Goal: Task Accomplishment & Management: Use online tool/utility

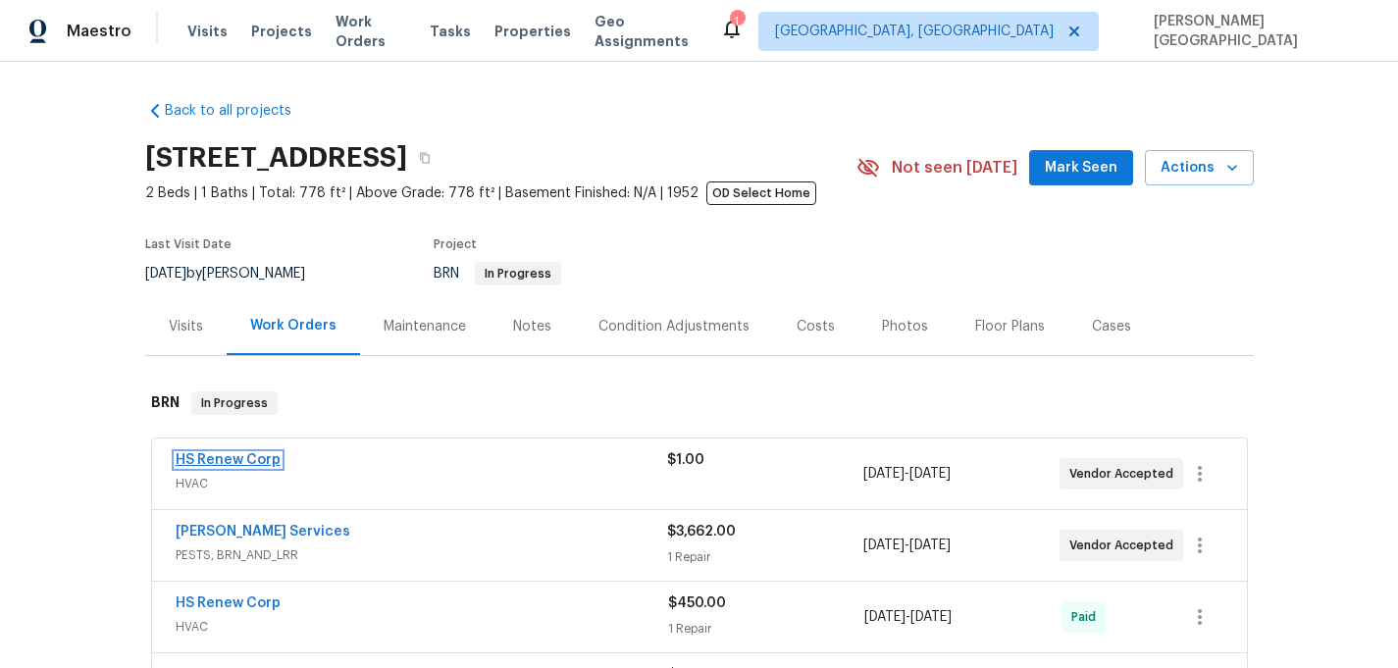
click at [260, 457] on link "HS Renew Corp" at bounding box center [228, 460] width 105 height 14
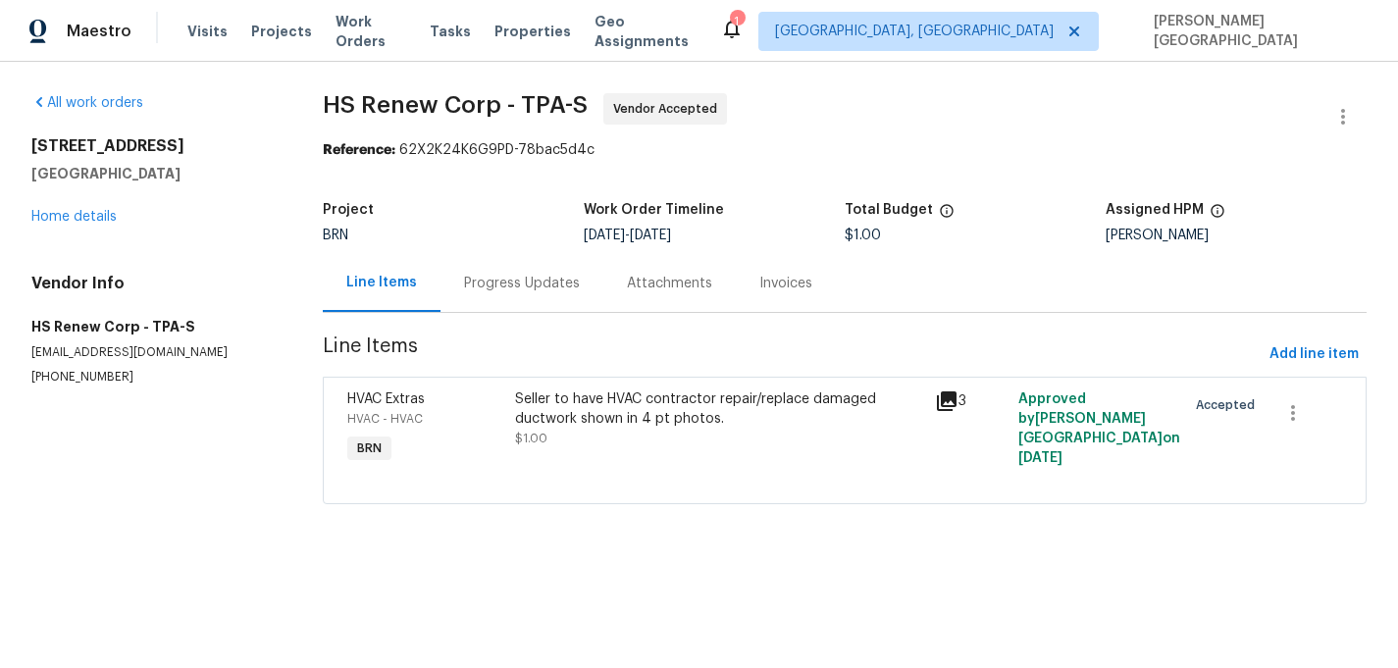
click at [495, 294] on div "Progress Updates" at bounding box center [522, 283] width 163 height 58
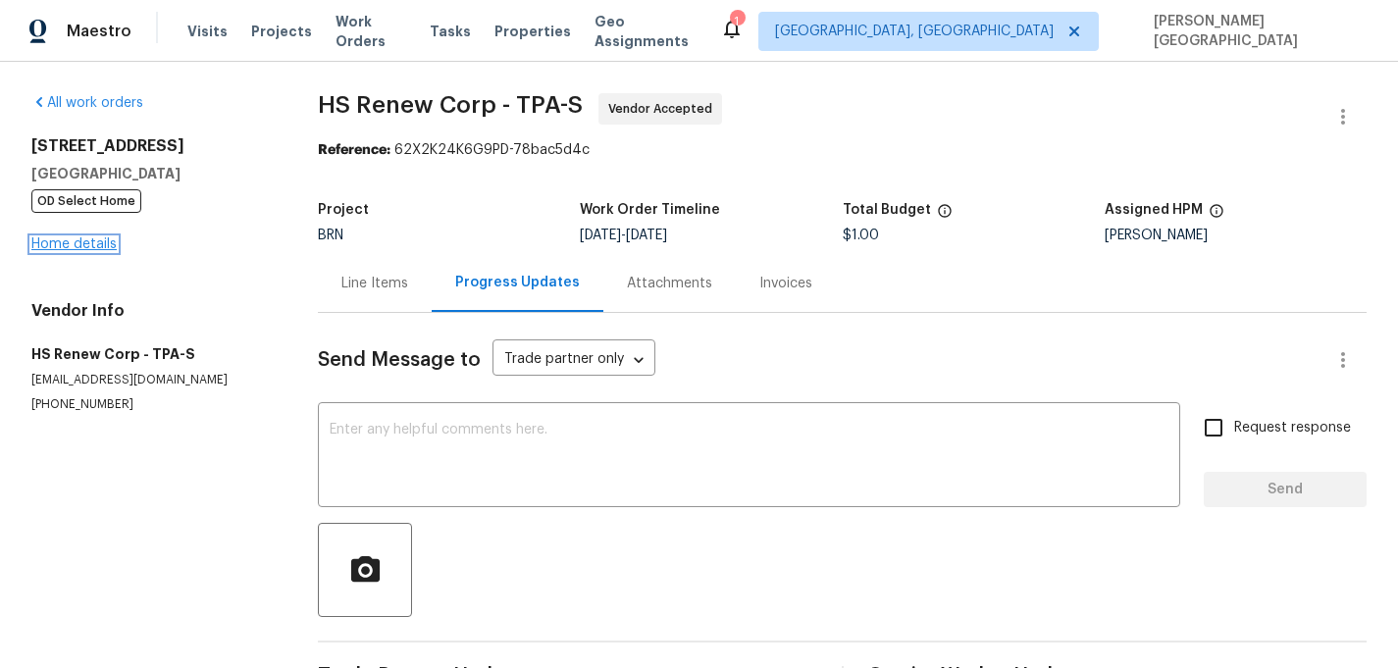
click at [99, 244] on link "Home details" at bounding box center [73, 244] width 85 height 14
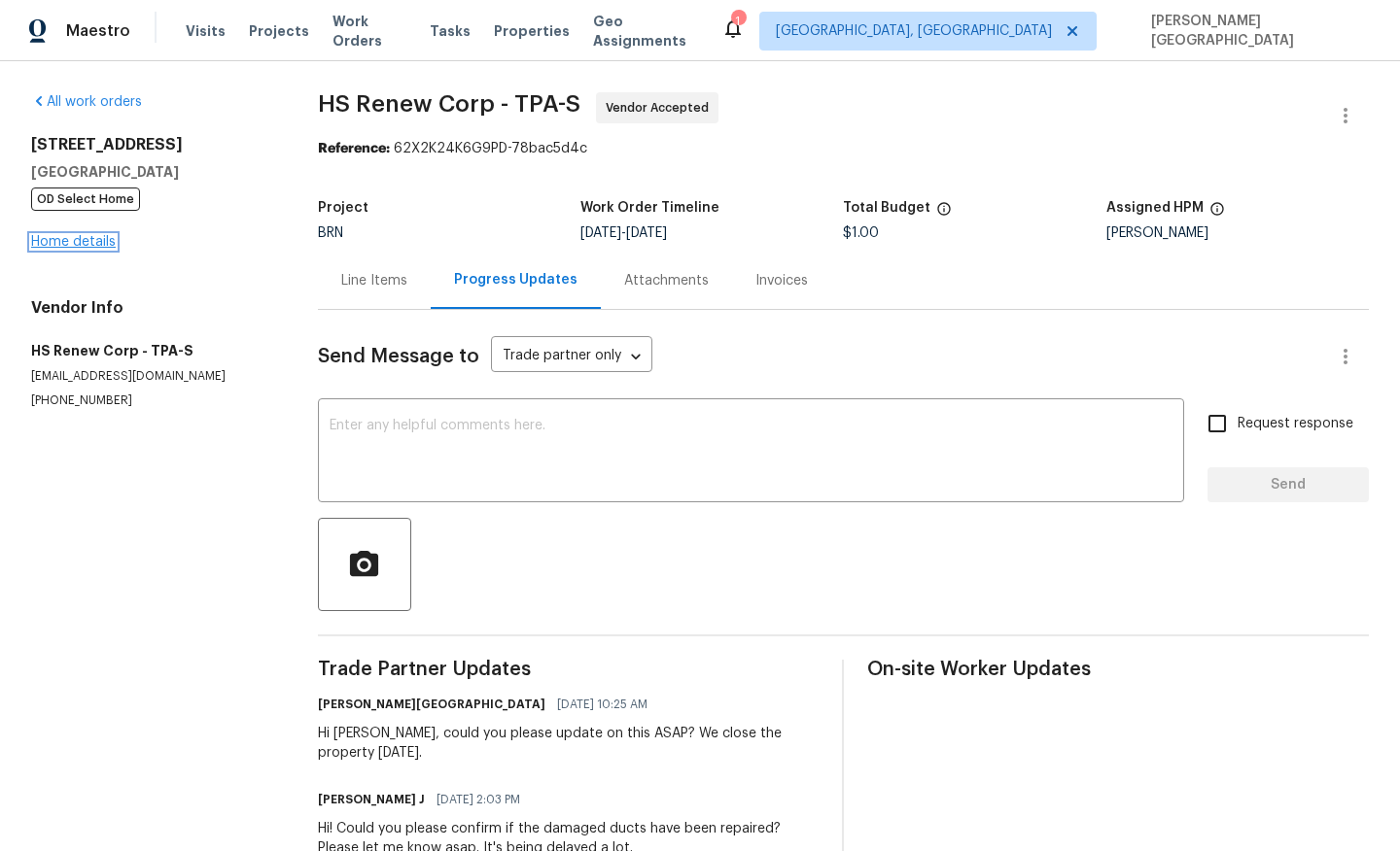
click at [85, 236] on link "Home details" at bounding box center [72, 242] width 84 height 14
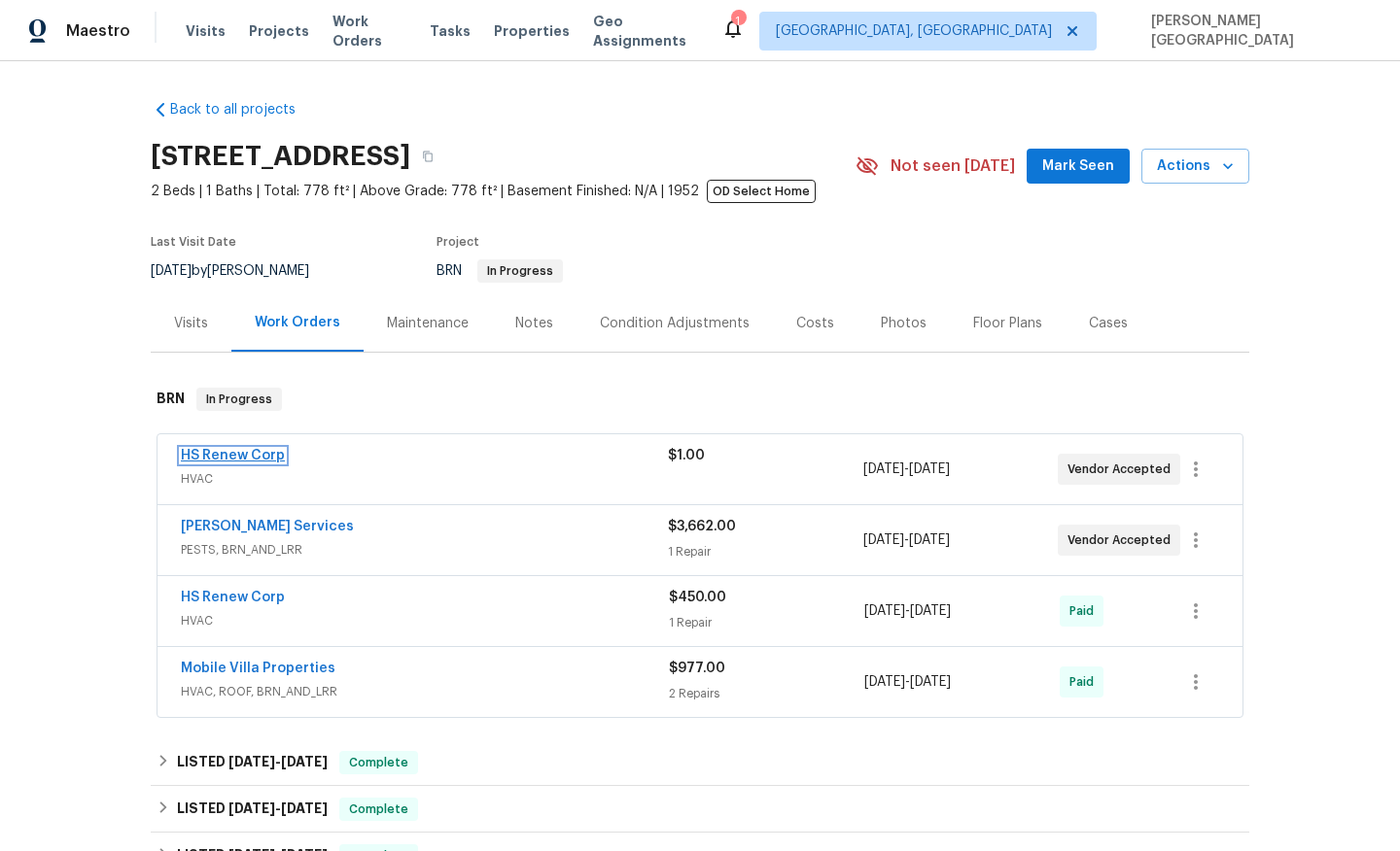
click at [240, 455] on link "HS Renew Corp" at bounding box center [232, 456] width 104 height 14
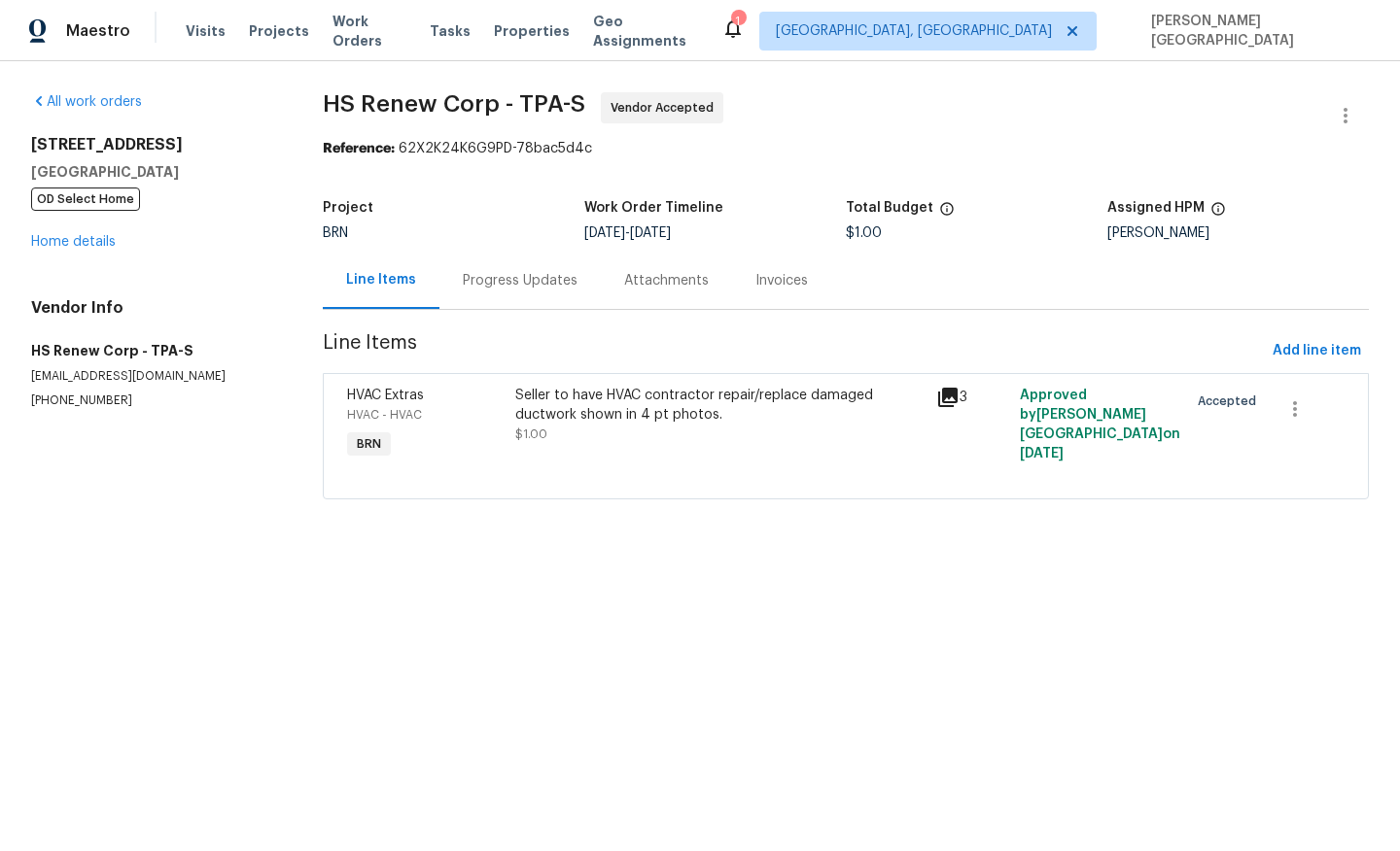
click at [605, 444] on div "Seller to have HVAC contractor repair/replace damaged ductwork shown in 4 pt ph…" at bounding box center [719, 425] width 420 height 89
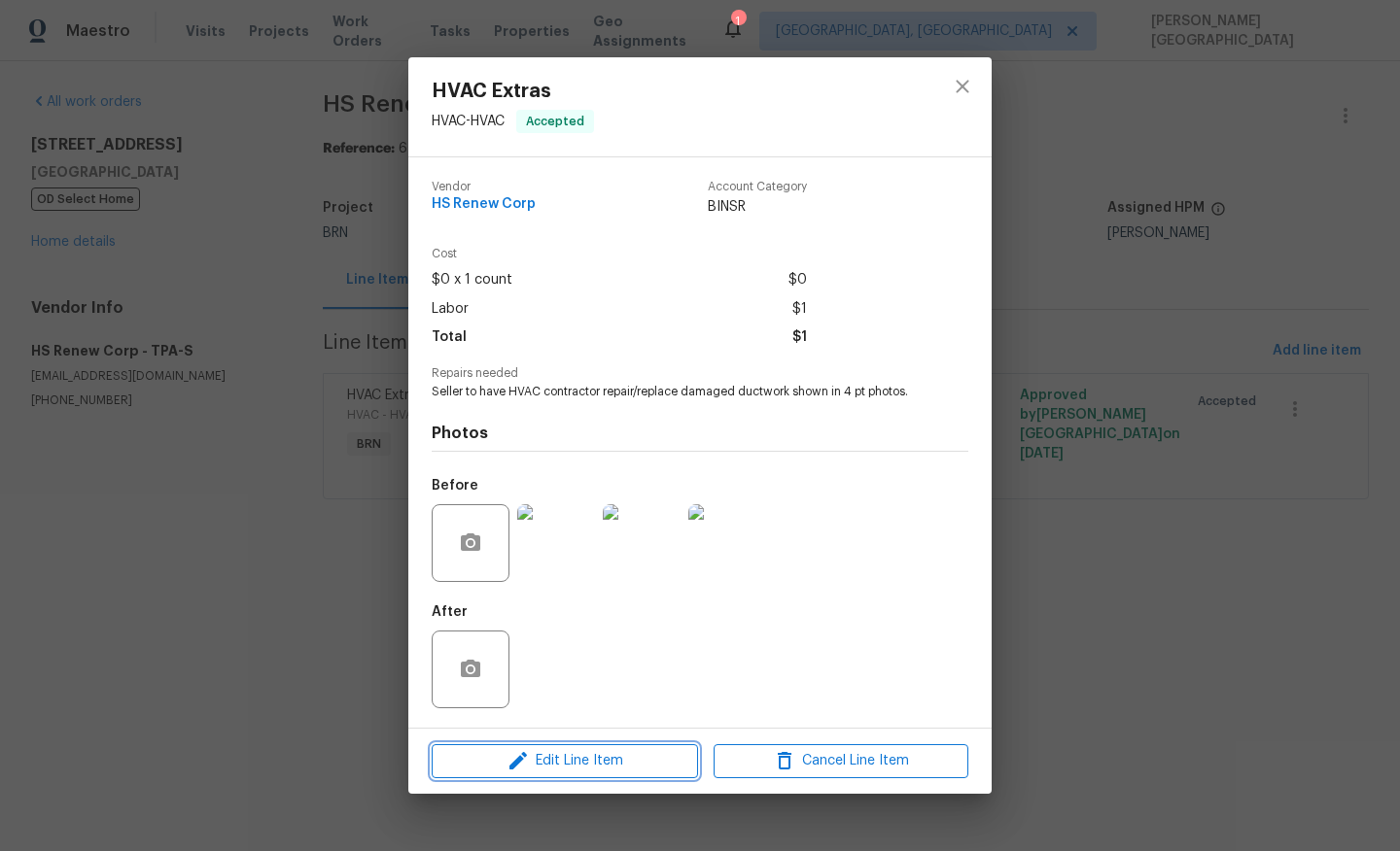
click at [551, 765] on span "Edit Line Item" at bounding box center [565, 761] width 255 height 25
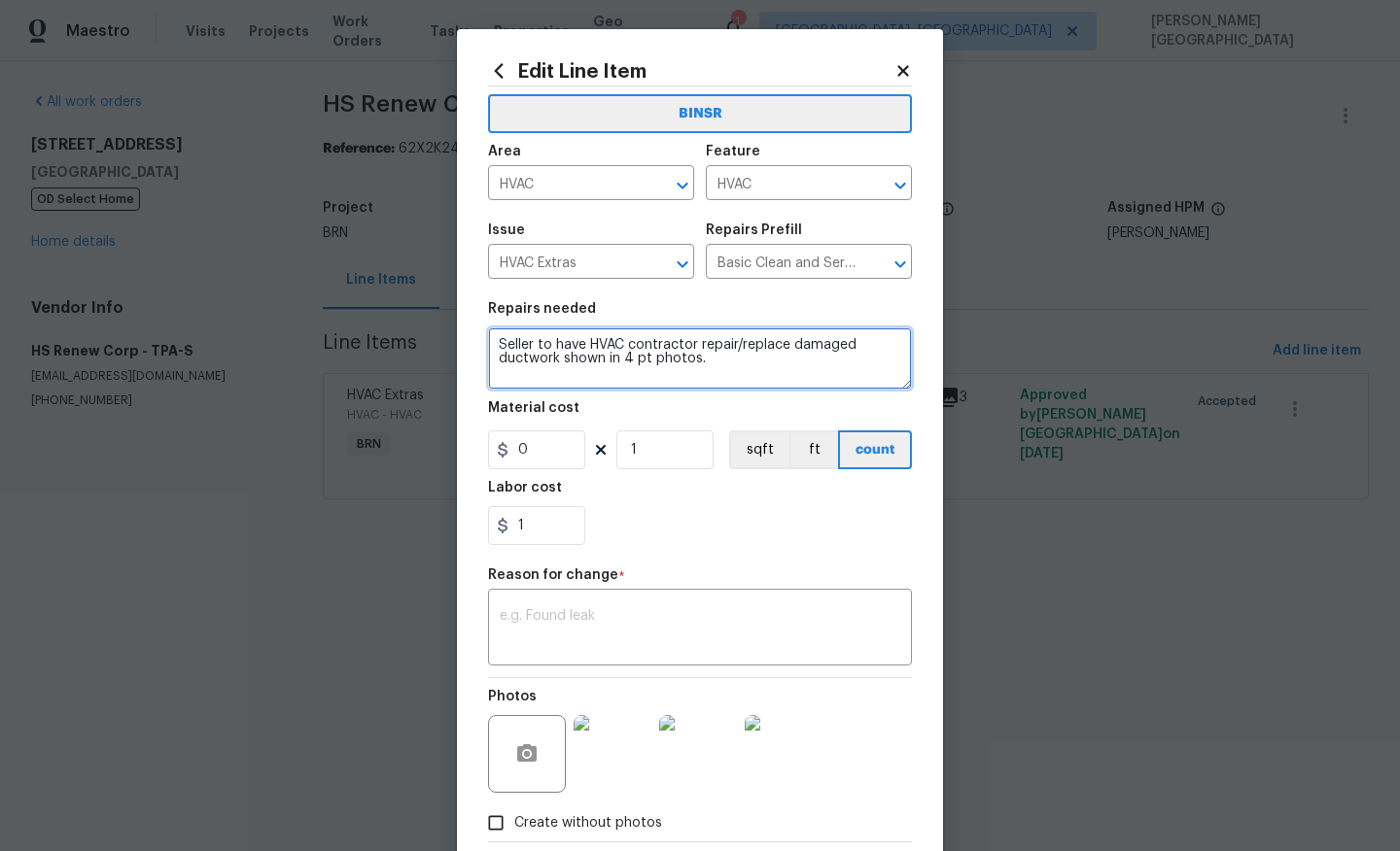
click at [497, 347] on textarea "Seller to have HVAC contractor repair/replace damaged ductwork shown in 4 pt ph…" at bounding box center [700, 359] width 424 height 62
type textarea "Rework - Seller to have HVAC contractor repair/replace damaged ductwork shown i…"
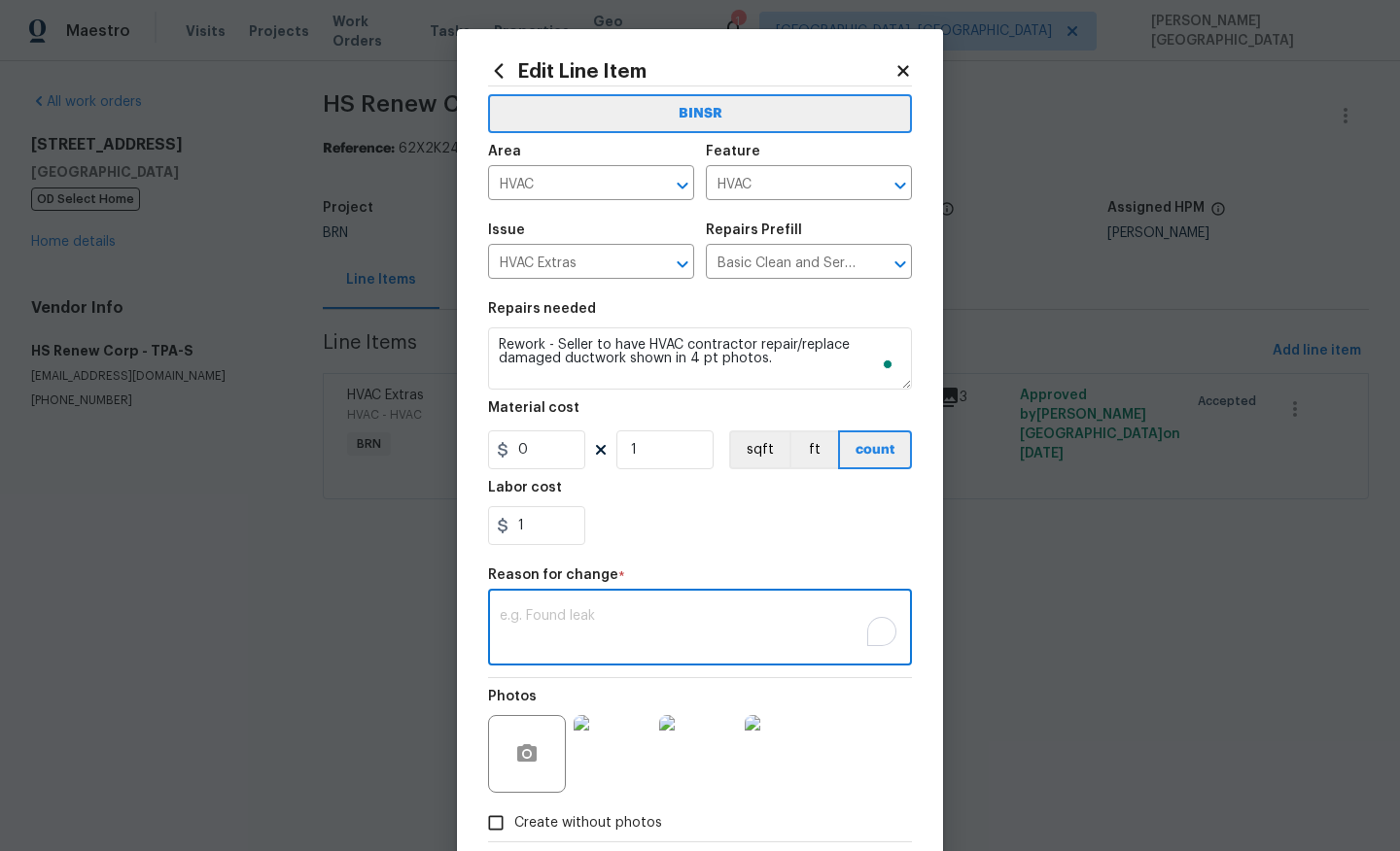
click at [676, 630] on textarea "To enrich screen reader interactions, please activate Accessibility in Grammarl…" at bounding box center [700, 629] width 400 height 41
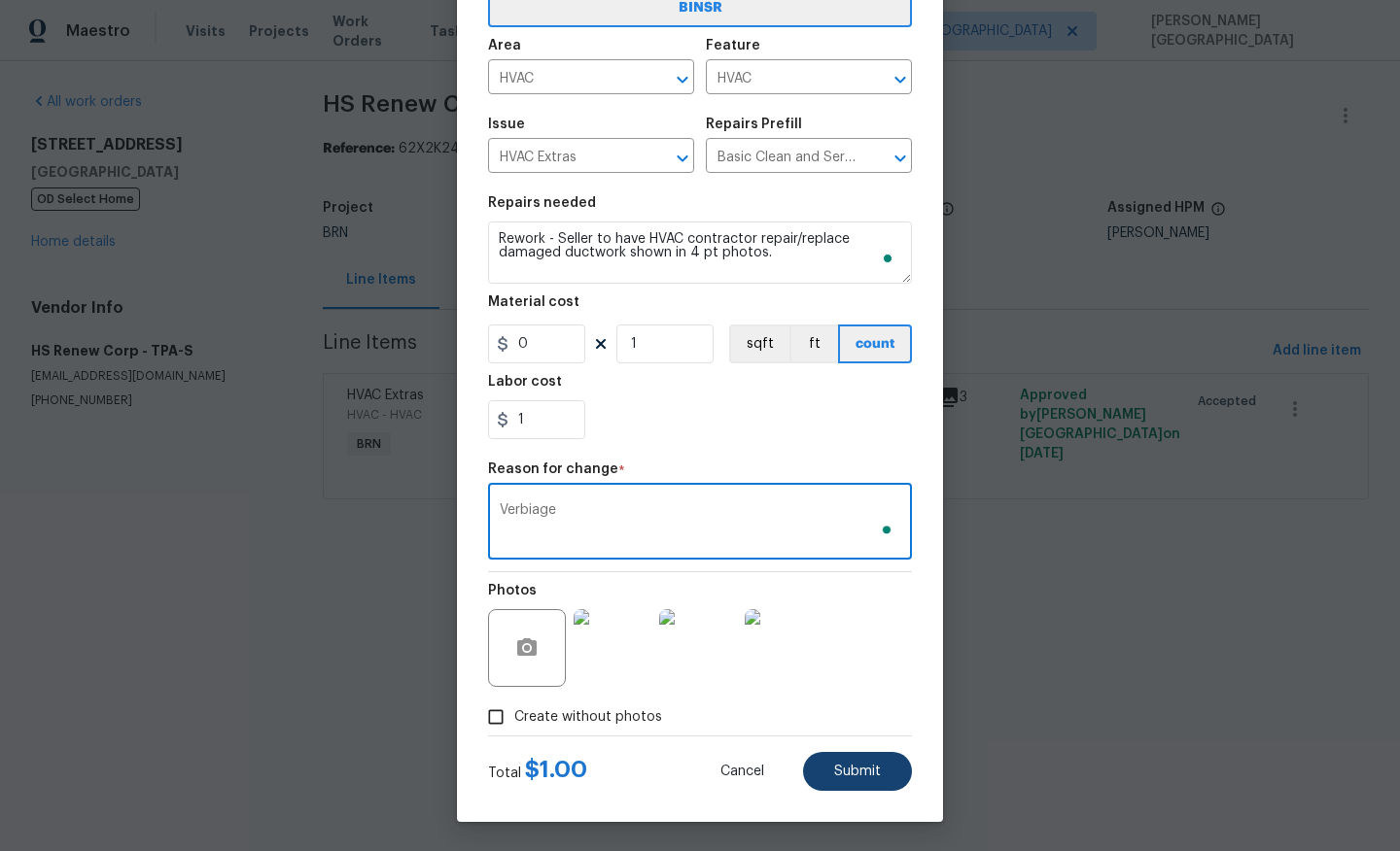
type textarea "Verbiage"
click at [836, 771] on span "Submit" at bounding box center [857, 772] width 47 height 15
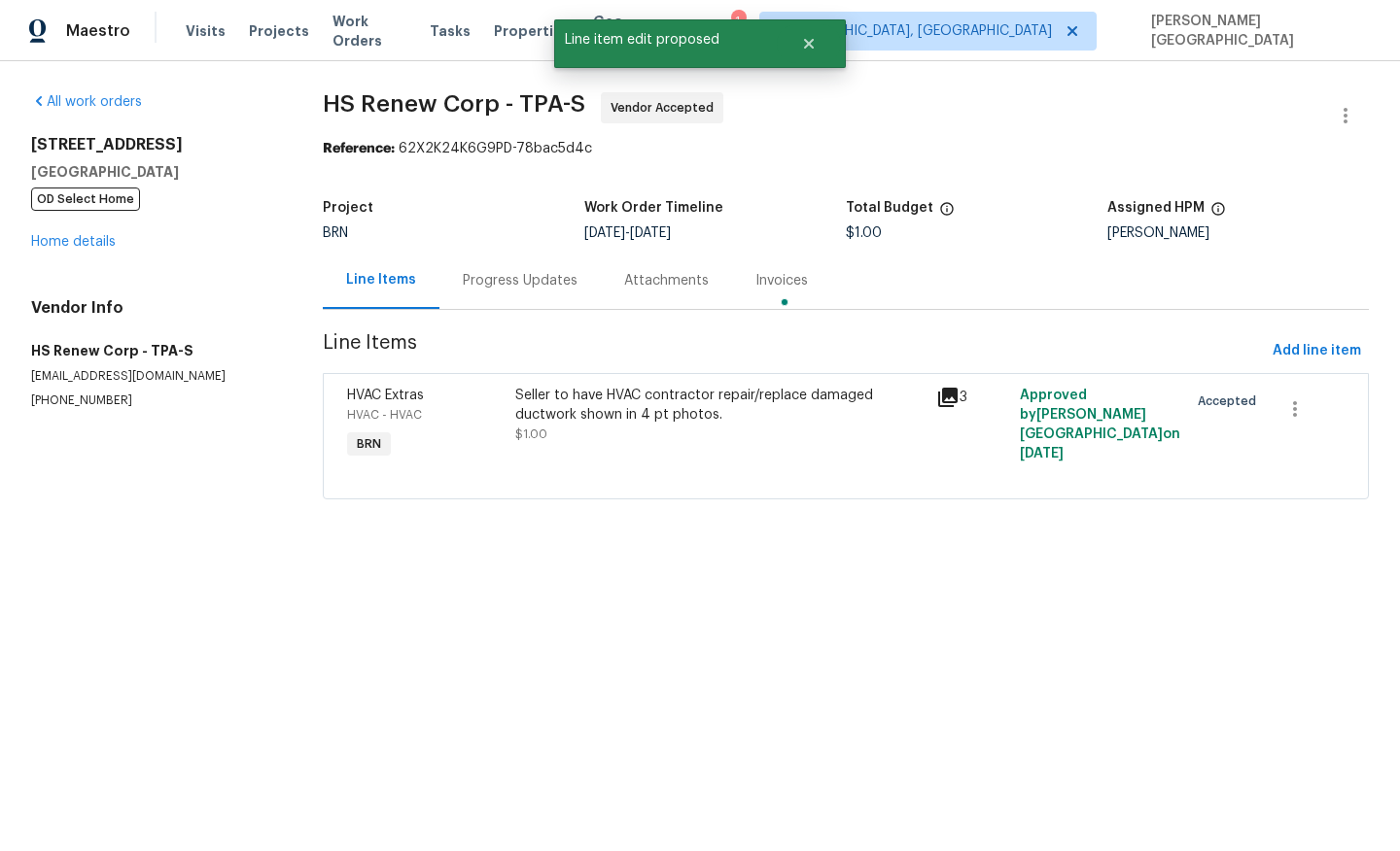
scroll to position [0, 0]
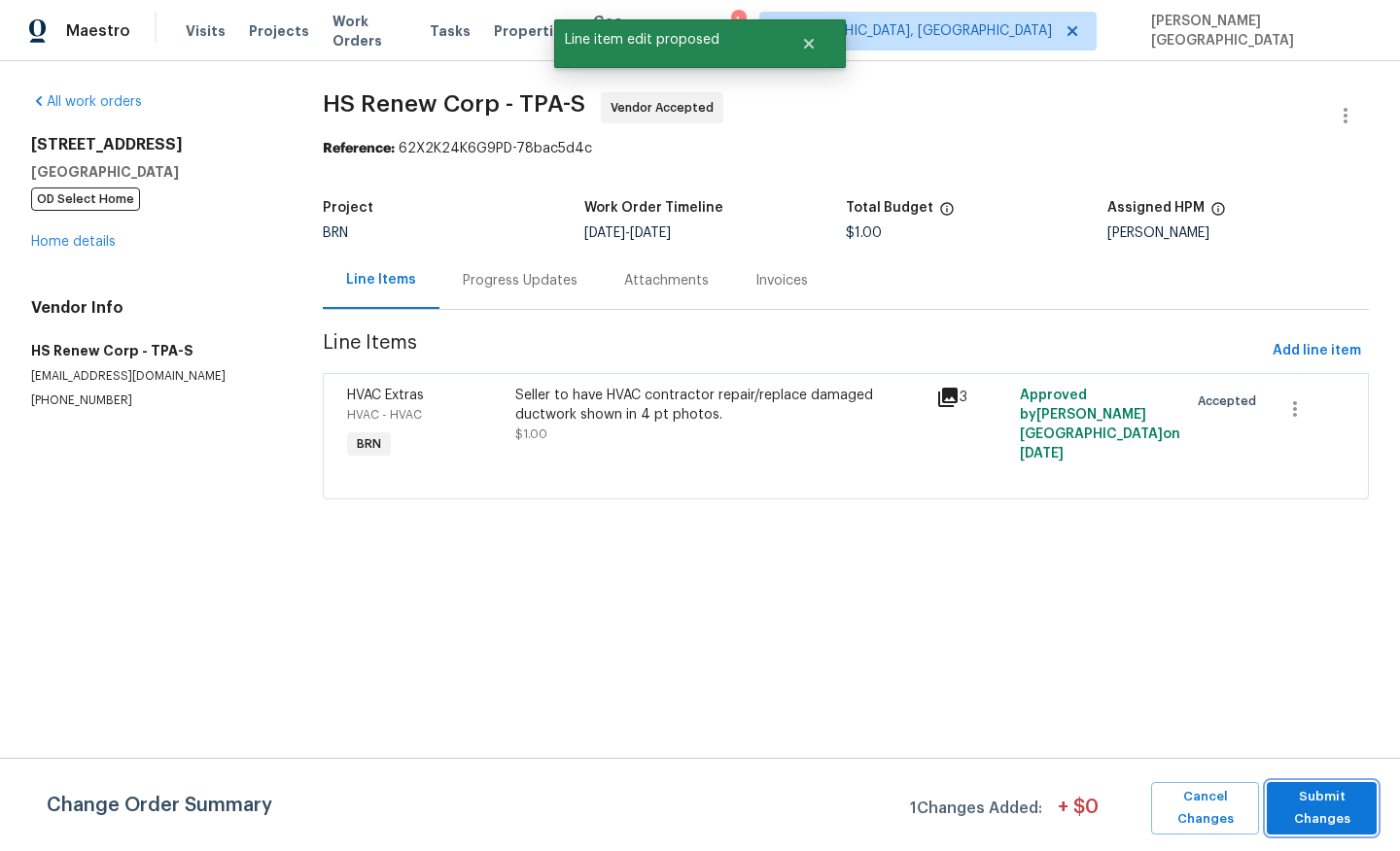
click at [1317, 820] on span "Submit Changes" at bounding box center [1321, 808] width 90 height 45
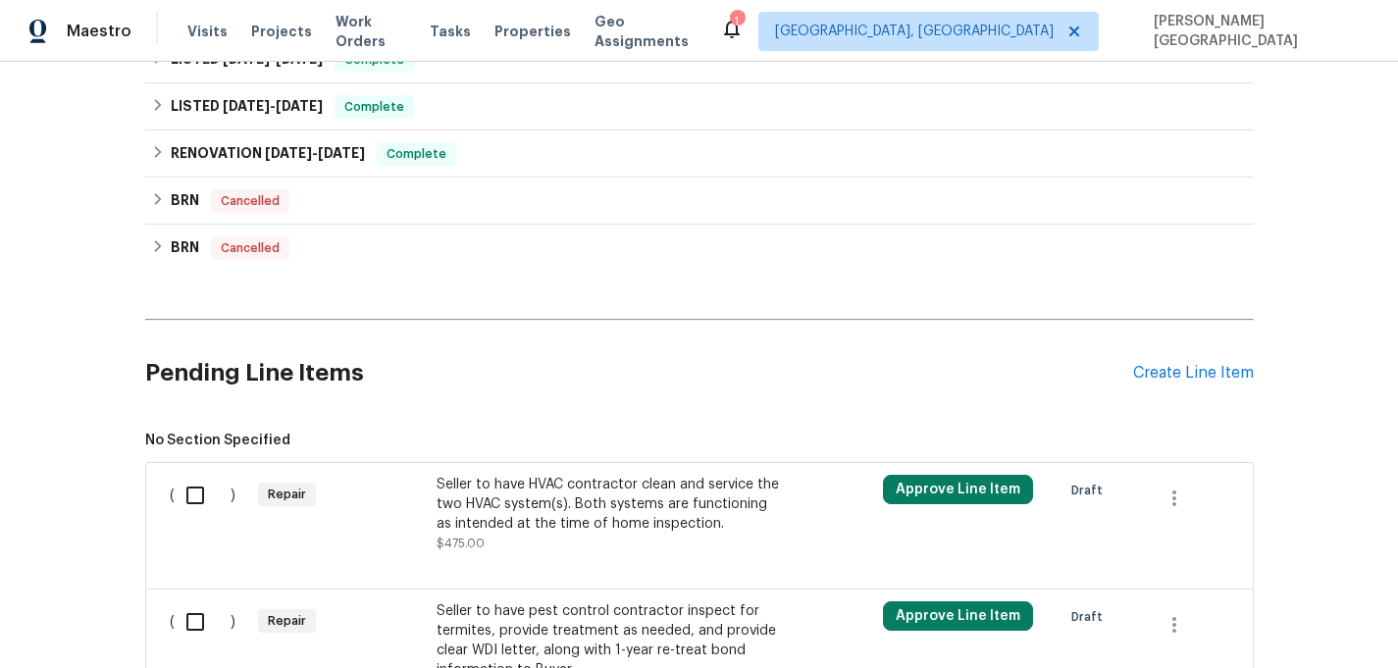
scroll to position [834, 0]
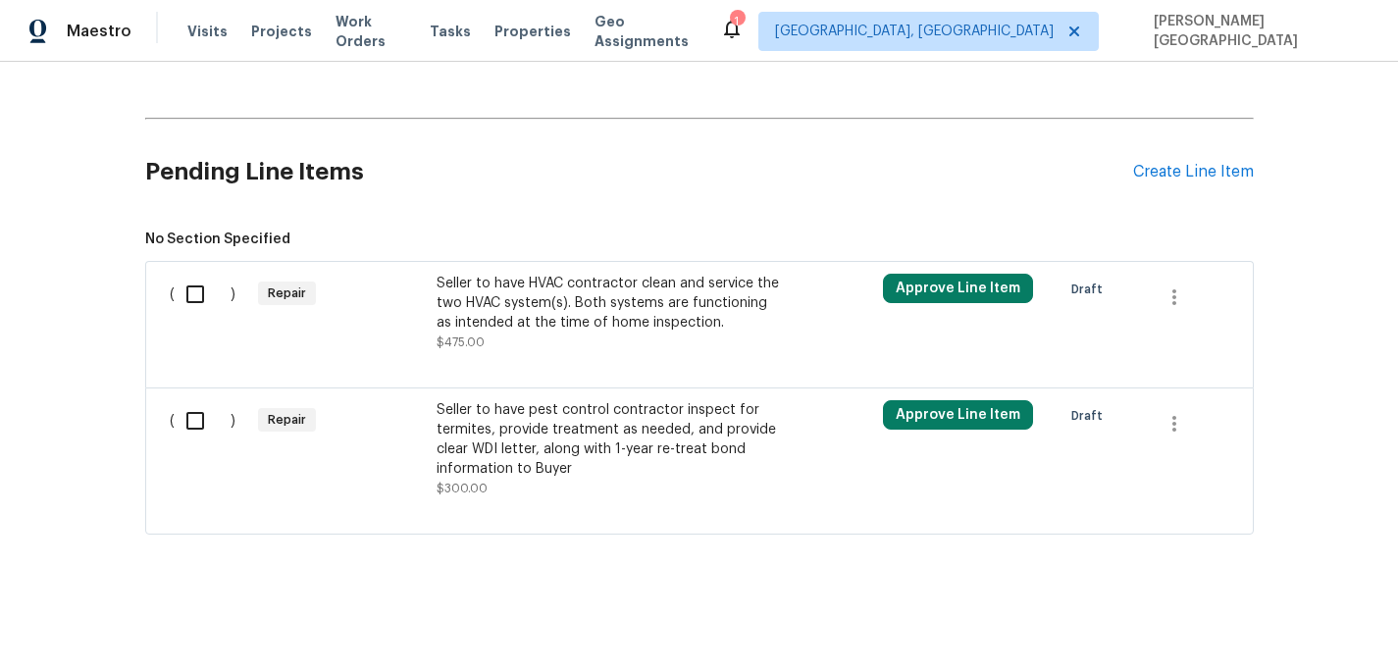
click at [583, 295] on div "Seller to have HVAC contractor clean and service the two HVAC system(s). Both s…" at bounding box center [609, 303] width 345 height 59
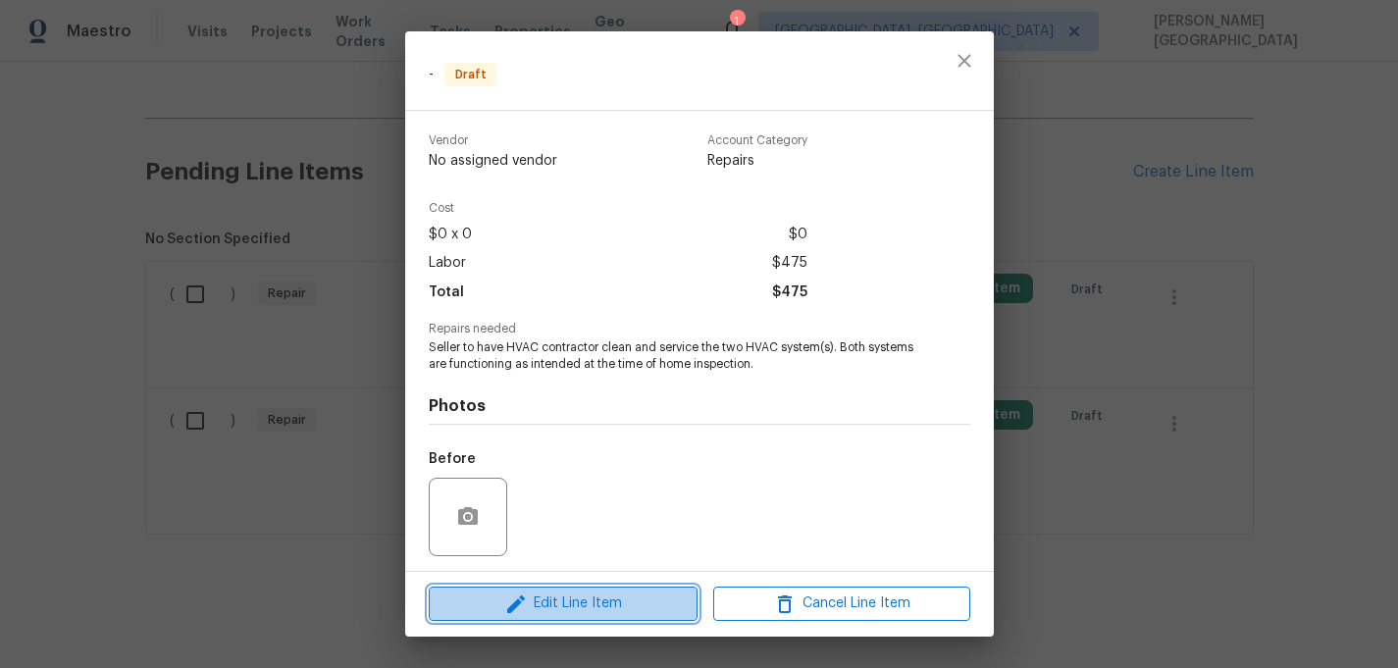
click at [545, 601] on span "Edit Line Item" at bounding box center [563, 604] width 257 height 25
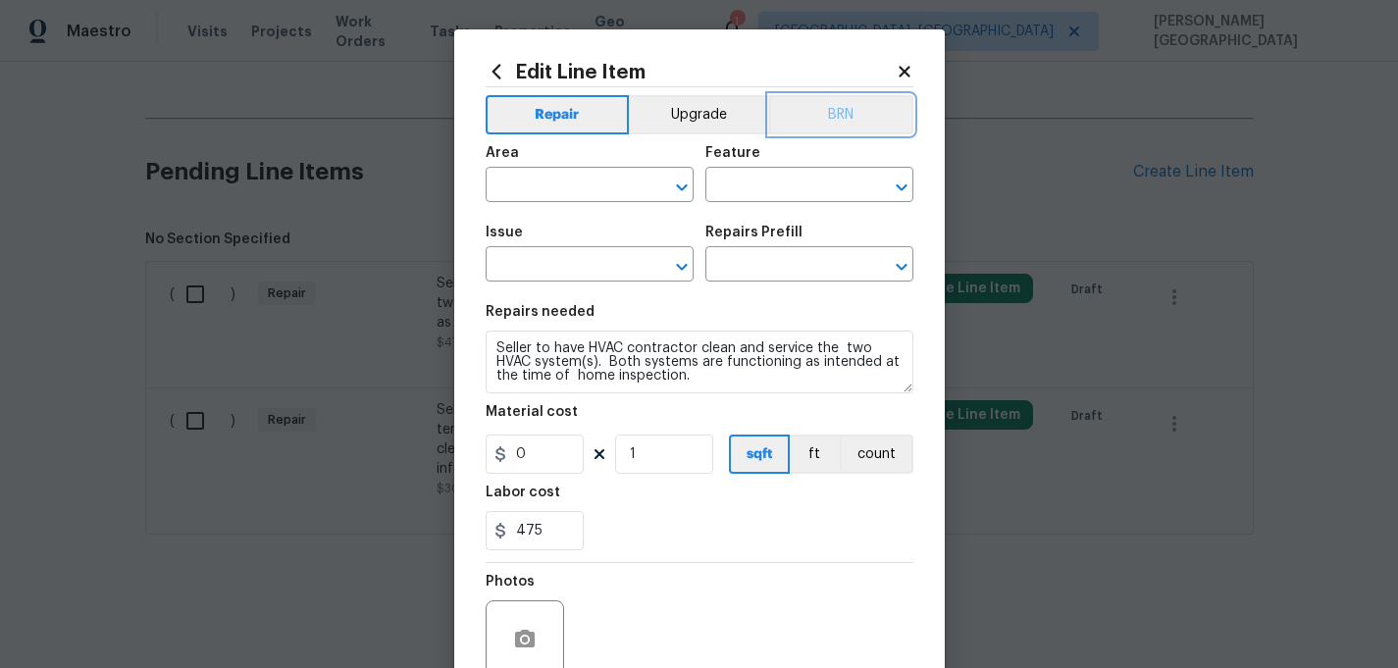
click at [837, 118] on button "BRN" at bounding box center [841, 114] width 144 height 39
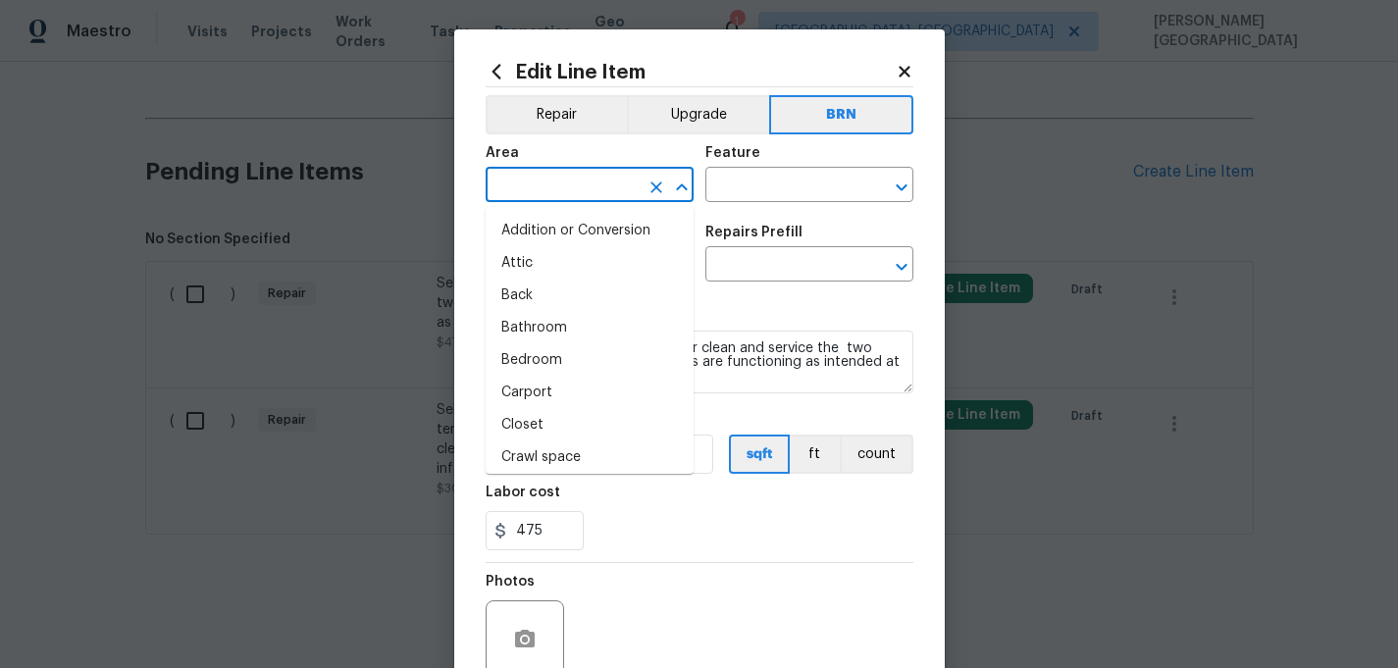
click at [567, 195] on input "text" at bounding box center [562, 187] width 153 height 30
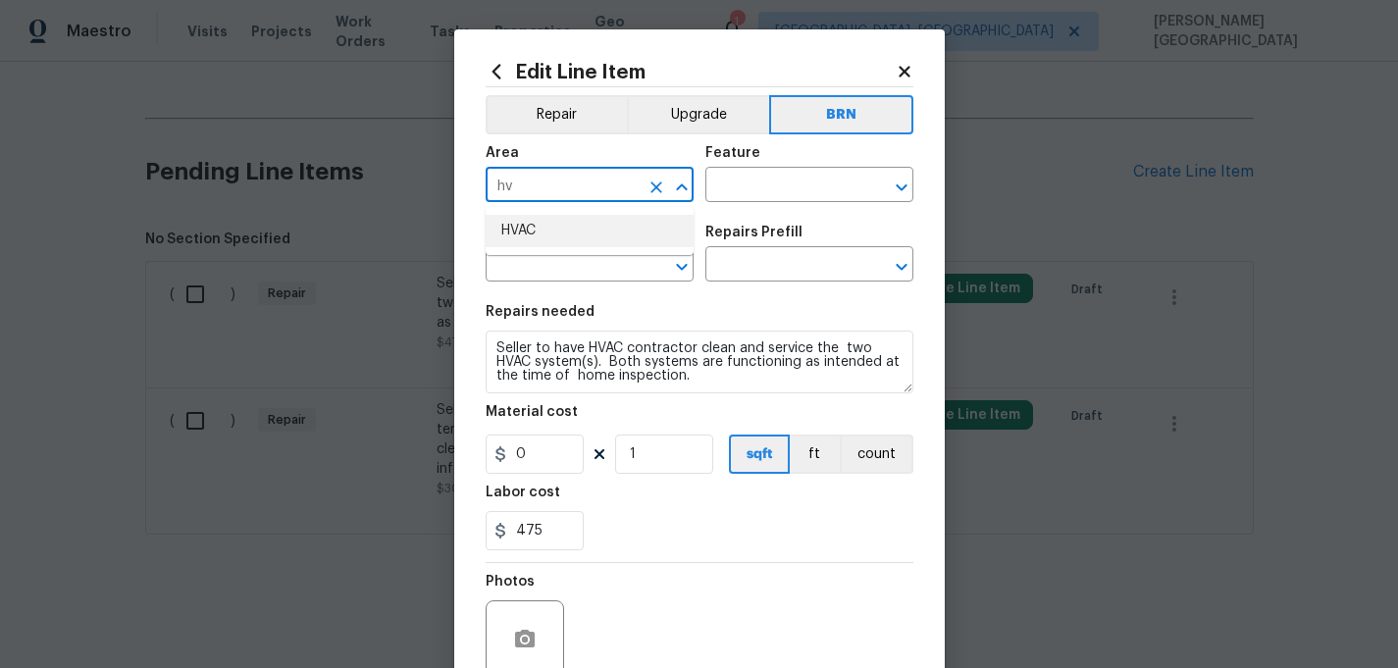
click at [581, 237] on li "HVAC" at bounding box center [590, 231] width 208 height 32
type input "HVAC"
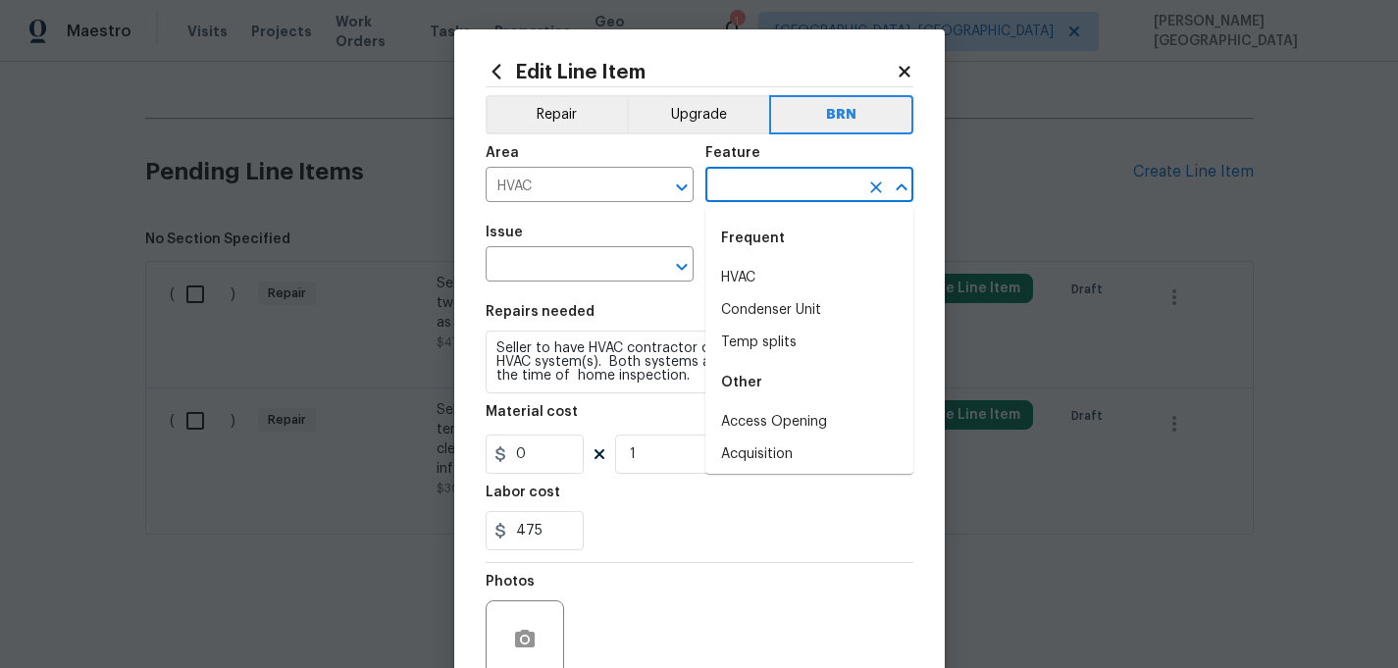
click at [732, 184] on input "text" at bounding box center [781, 187] width 153 height 30
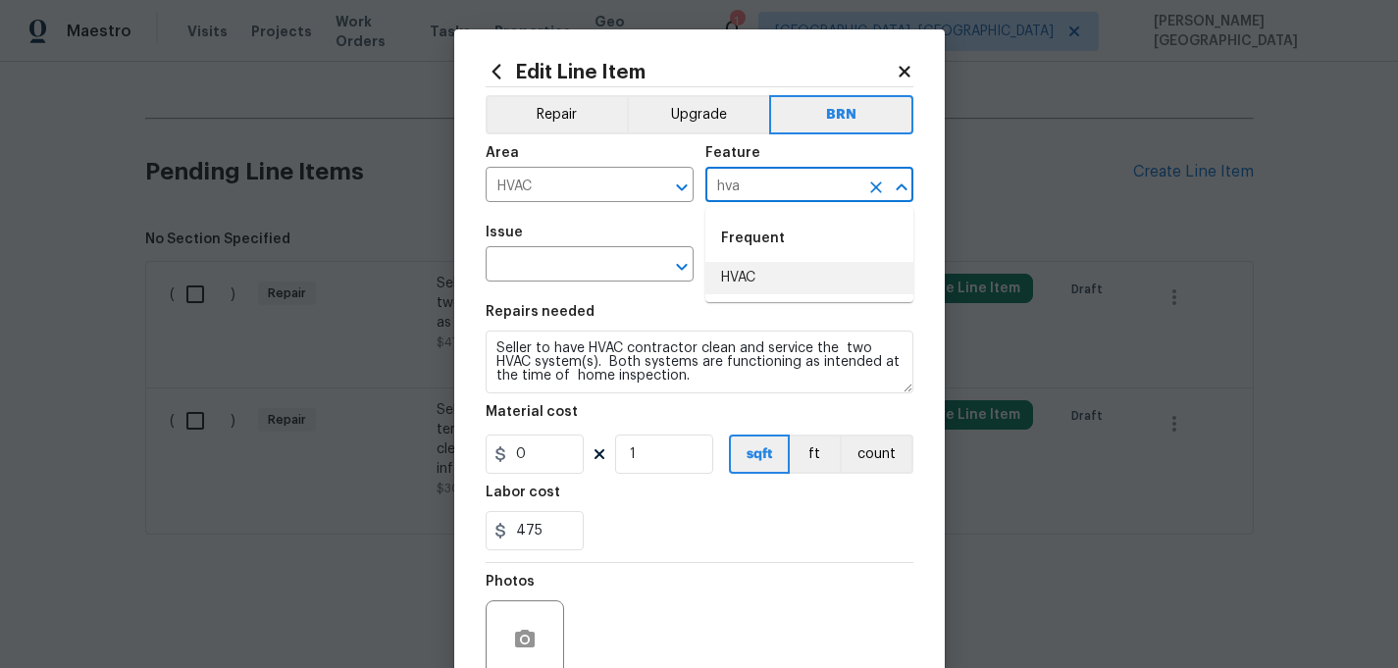
click at [736, 290] on li "HVAC" at bounding box center [809, 278] width 208 height 32
type input "HVAC"
click at [581, 263] on input "text" at bounding box center [562, 266] width 153 height 30
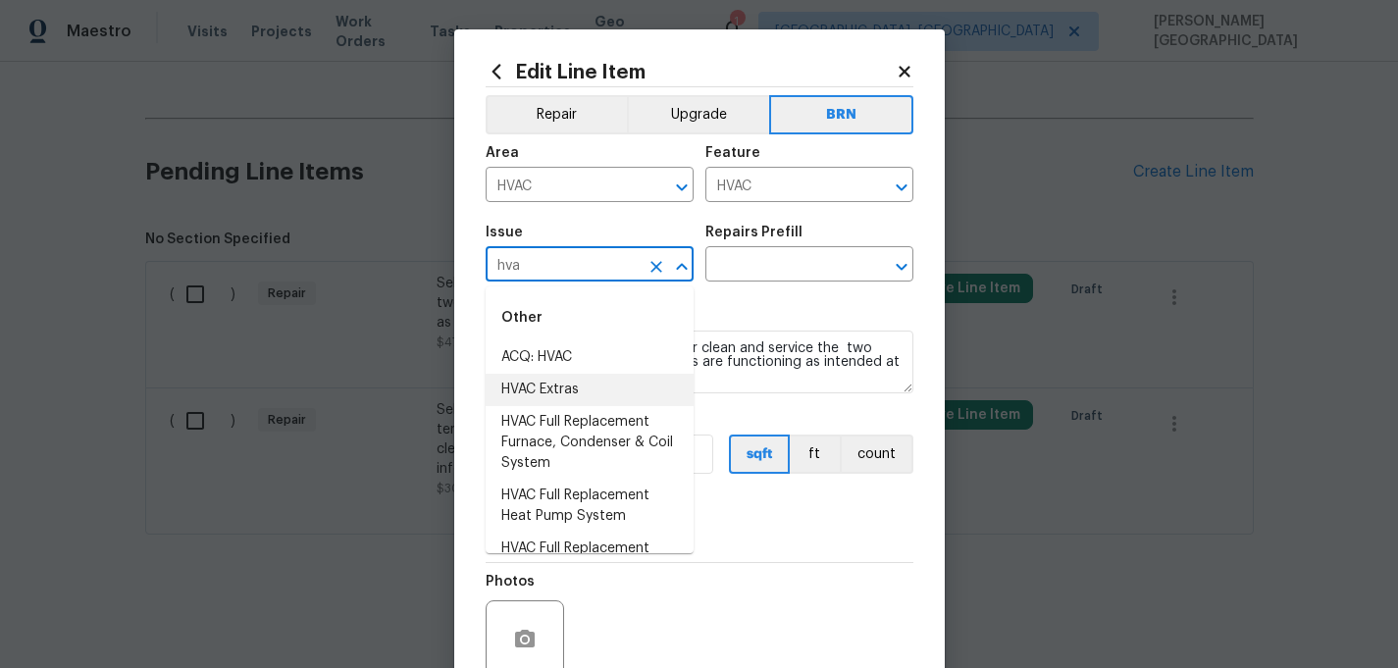
click at [554, 389] on li "HVAC Extras" at bounding box center [590, 390] width 208 height 32
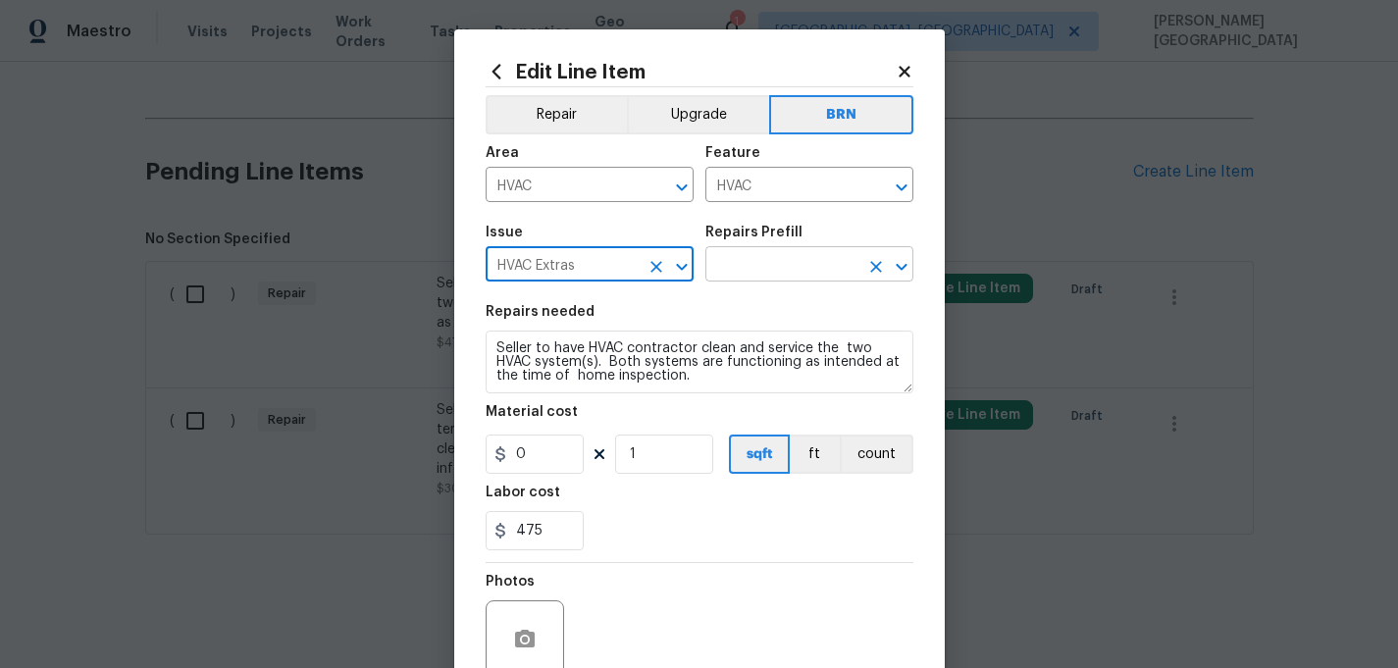
type input "HVAC Extras"
click at [734, 274] on input "text" at bounding box center [781, 266] width 153 height 30
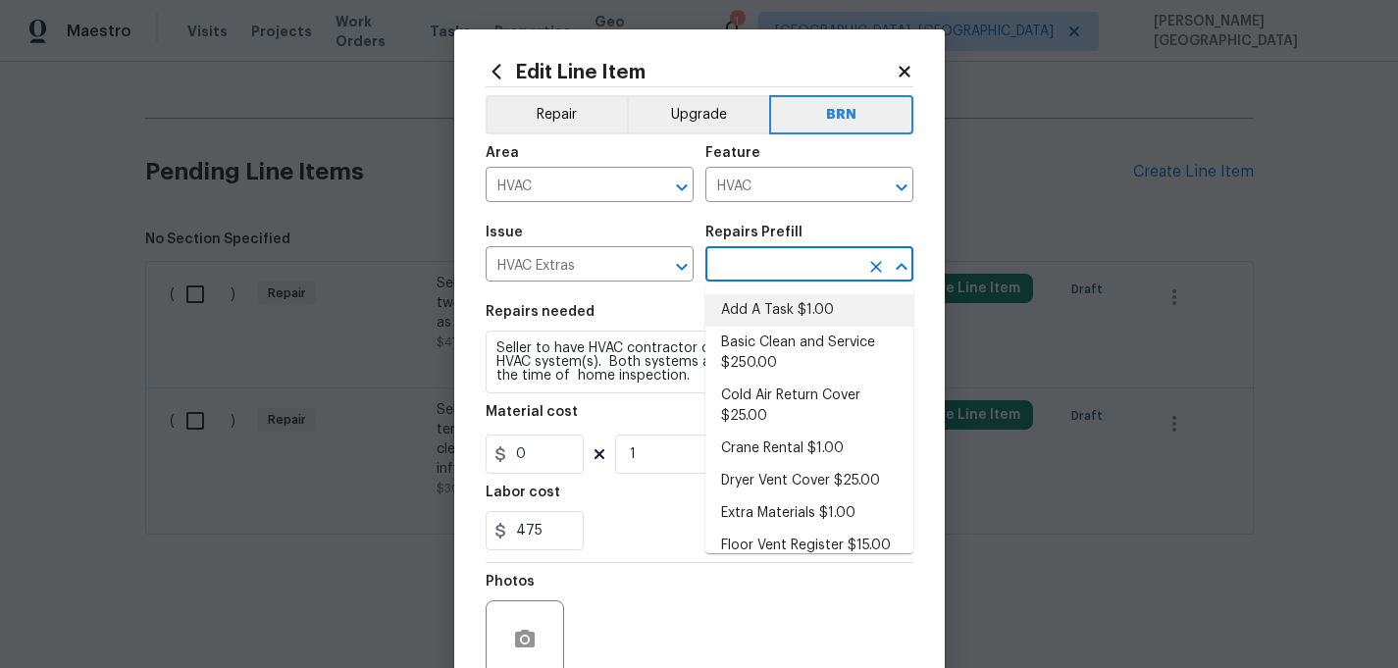
click at [753, 328] on li "Basic Clean and Service $250.00" at bounding box center [809, 353] width 208 height 53
type input "Basic Clean and Service $250.00"
type textarea "General Service HVAC system including: cleaning condenser and evaporator coils,…"
type input "250"
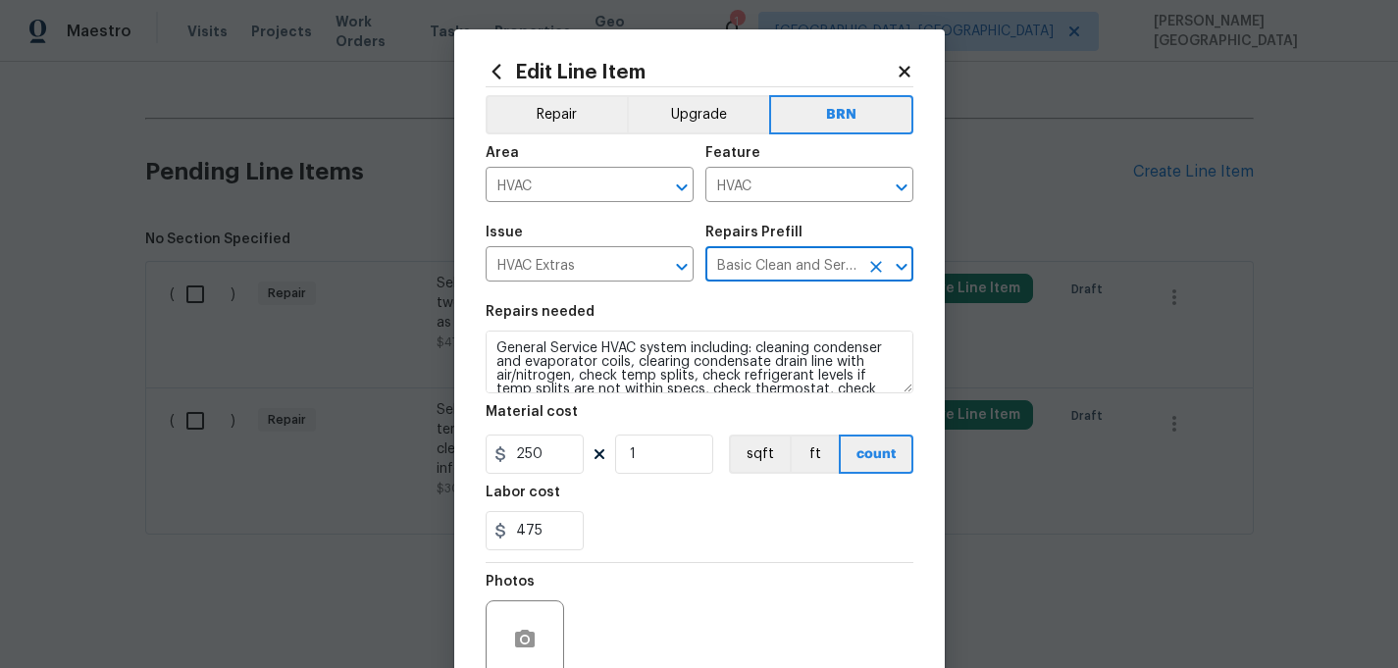
click at [646, 399] on section "Repairs needed General Service HVAC system including: cleaning condenser and ev…" at bounding box center [700, 427] width 428 height 269
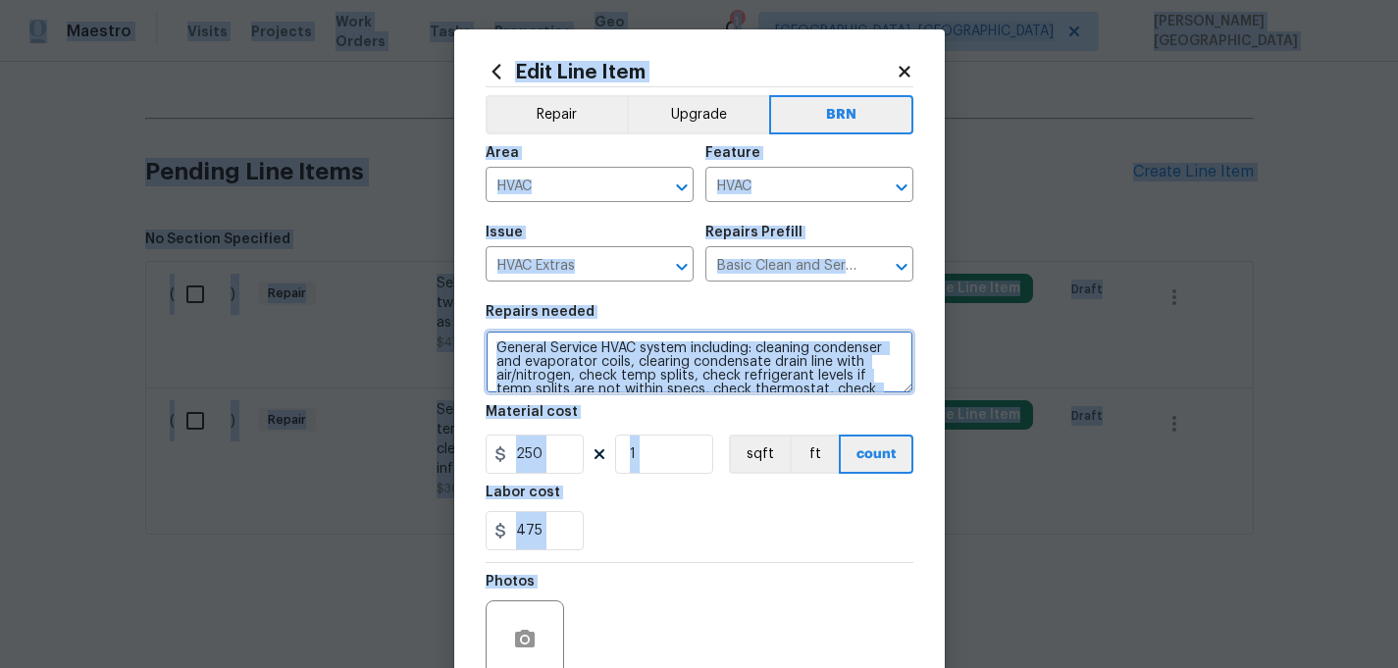
click at [604, 364] on textarea "General Service HVAC system including: cleaning condenser and evaporator coils,…" at bounding box center [700, 362] width 428 height 63
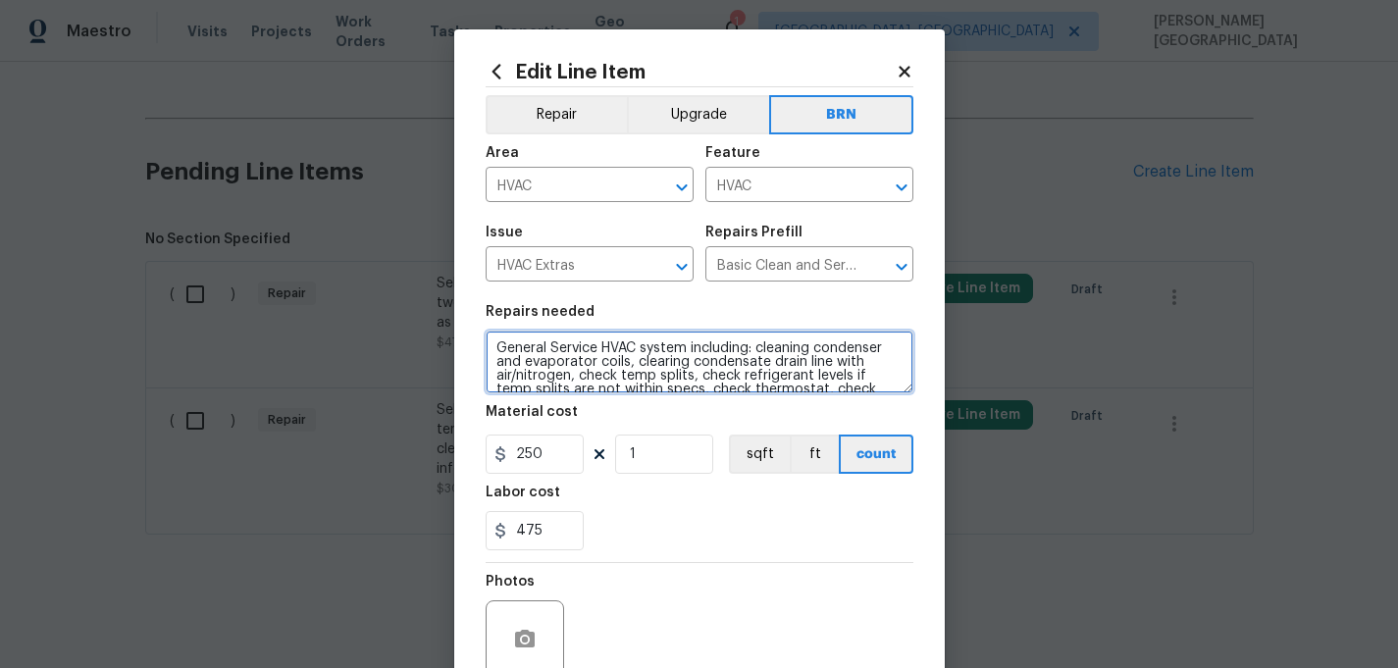
click at [604, 364] on textarea "General Service HVAC system including: cleaning condenser and evaporator coils,…" at bounding box center [700, 362] width 428 height 63
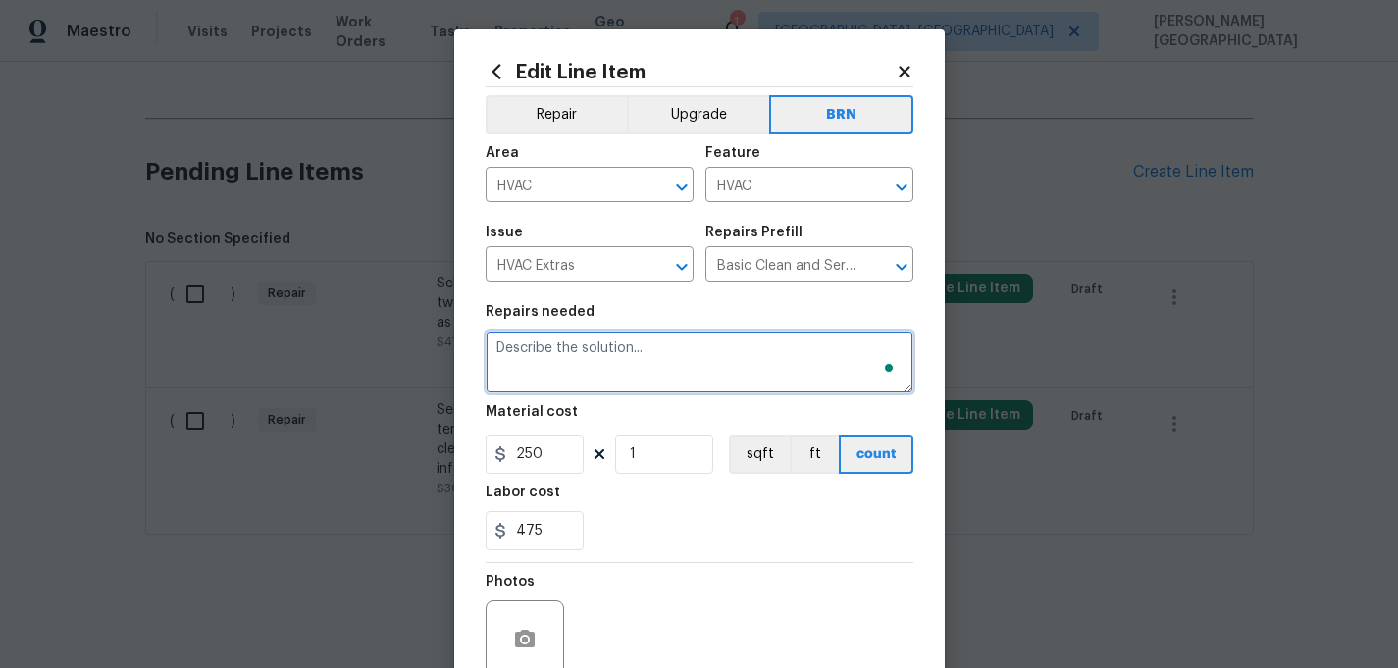
paste textarea "santhosh.dhandapani@opendoor.com"
type textarea "santhosh.dhandapani@opendoor.com"
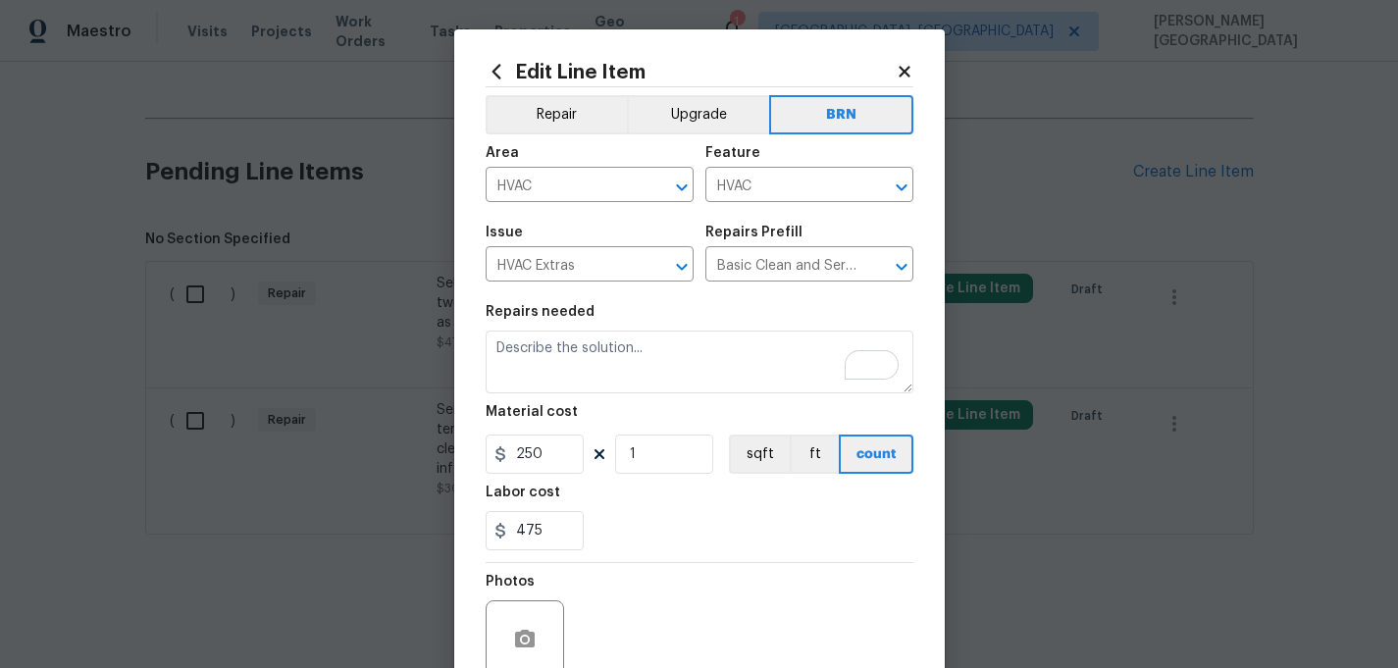
click at [576, 403] on section "Repairs needed Material cost 250 1 sqft ft count Labor cost 475" at bounding box center [700, 427] width 428 height 269
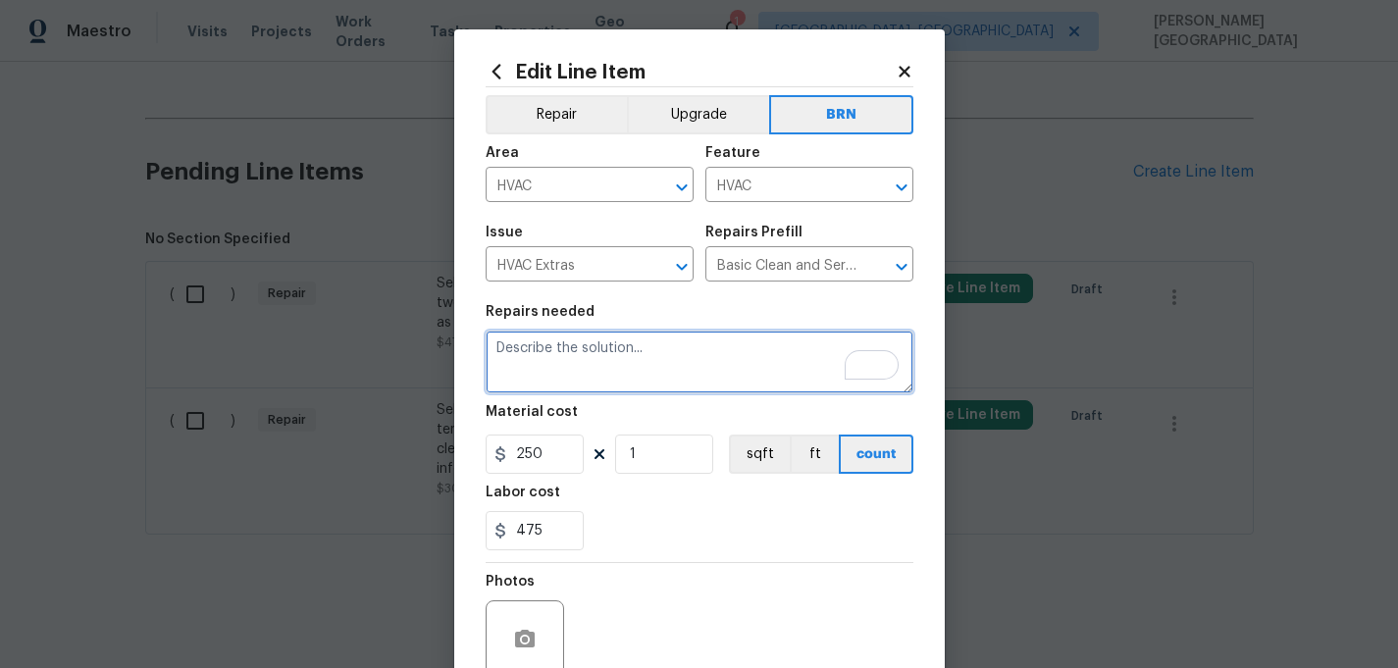
click at [570, 370] on textarea "To enrich screen reader interactions, please activate Accessibility in Grammarl…" at bounding box center [700, 362] width 428 height 63
paste textarea "Seller to have HVAC contractor clean and service the two HVAC system(s). Both s…"
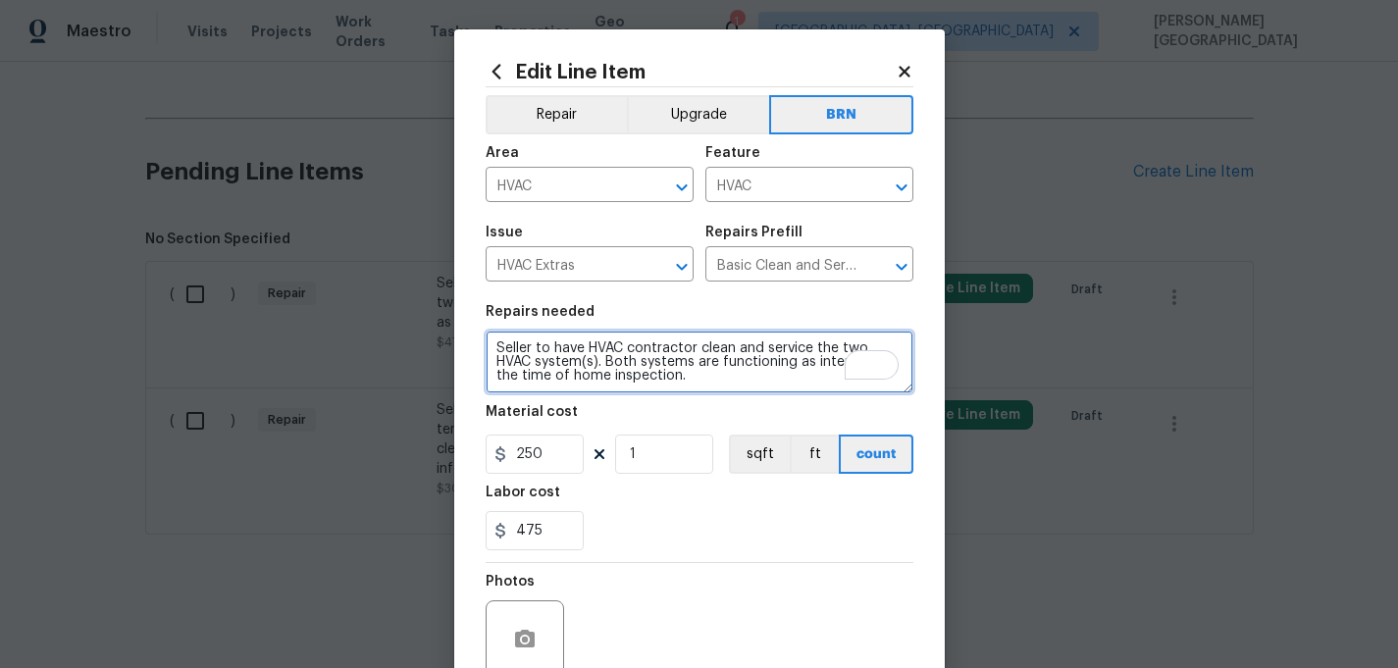
scroll to position [4, 0]
type textarea "Seller to have HVAC contractor clean and service the two HVAC system(s). Both s…"
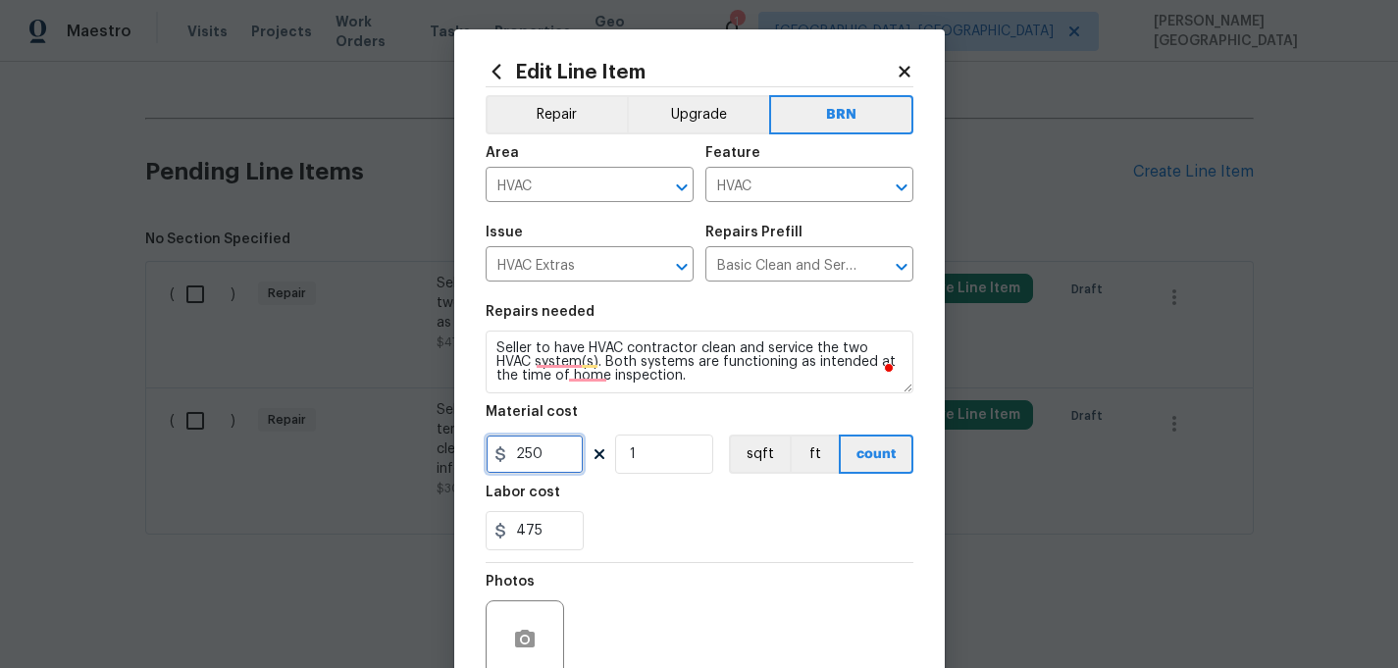
click at [551, 447] on input "250" at bounding box center [535, 454] width 98 height 39
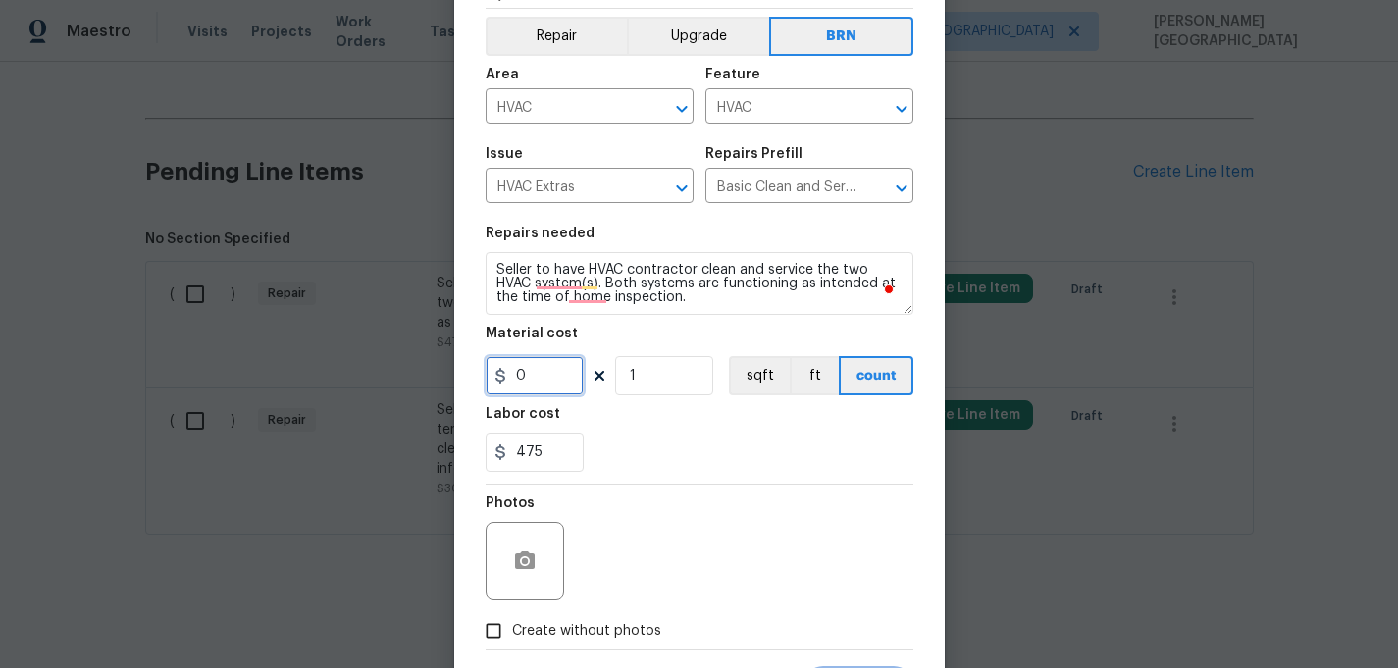
scroll to position [178, 0]
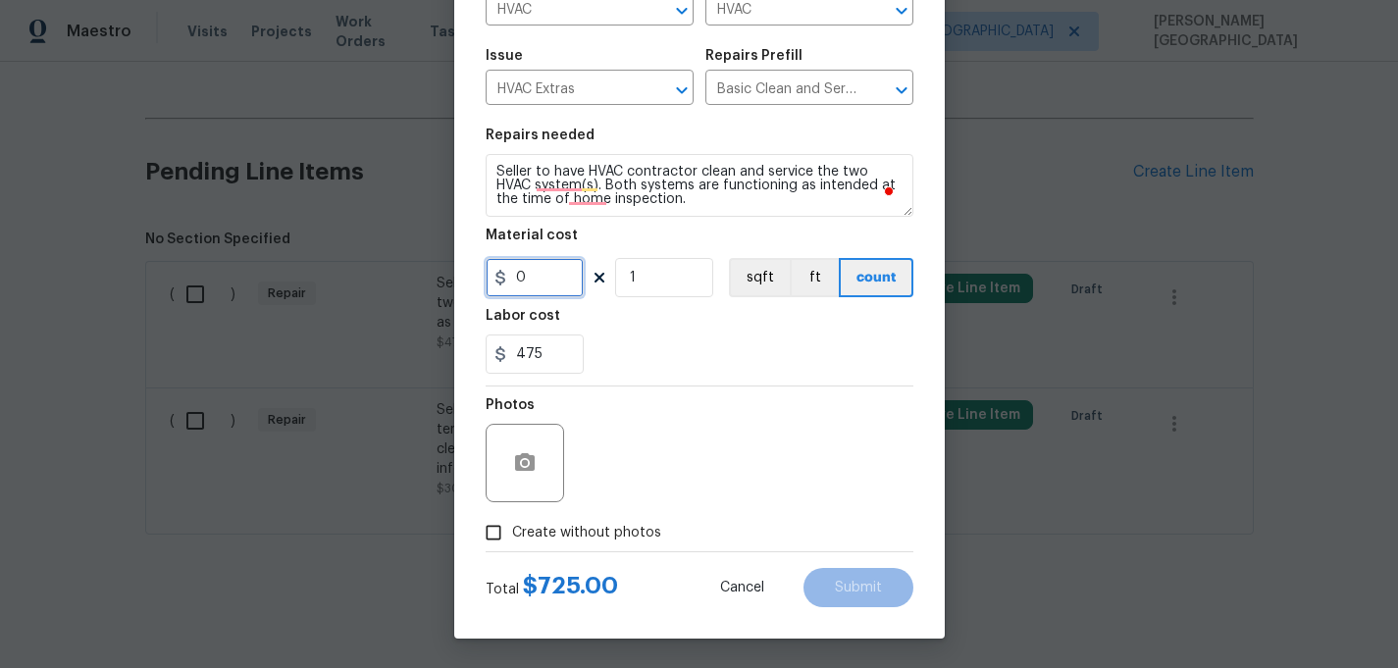
type input "0"
click at [513, 455] on icon "button" at bounding box center [525, 463] width 24 height 24
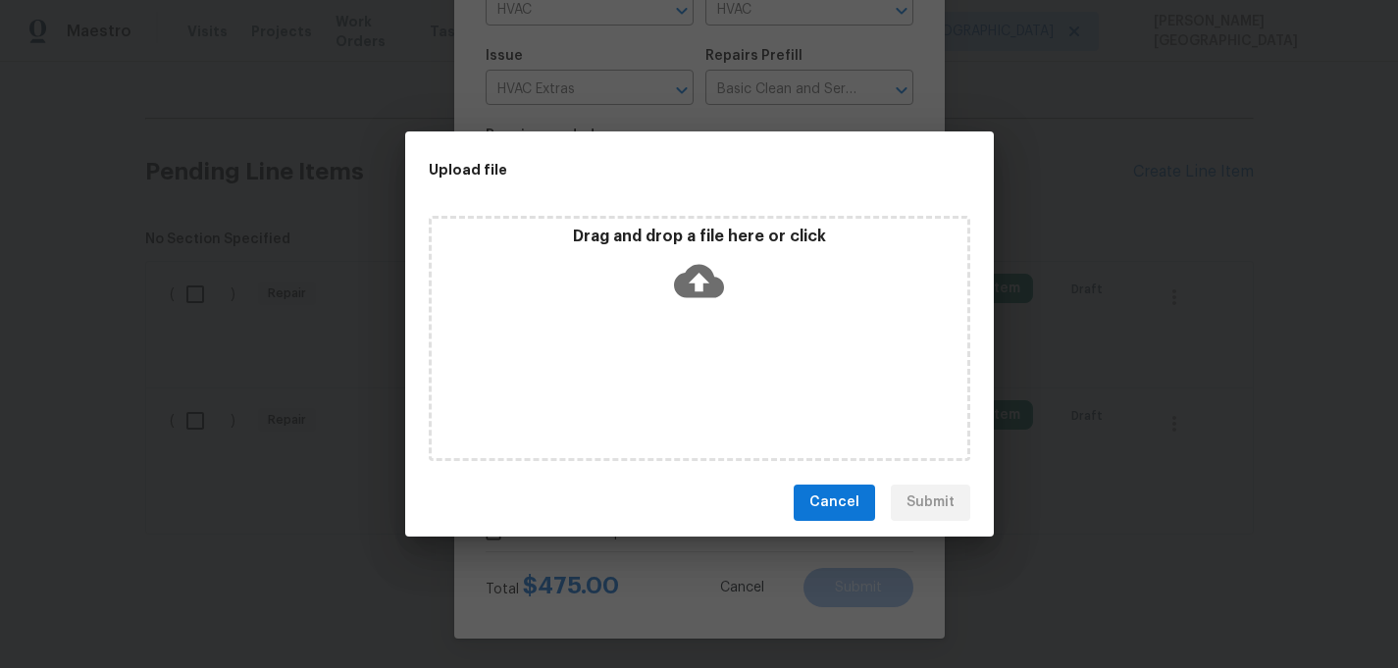
click at [703, 274] on icon at bounding box center [699, 280] width 50 height 33
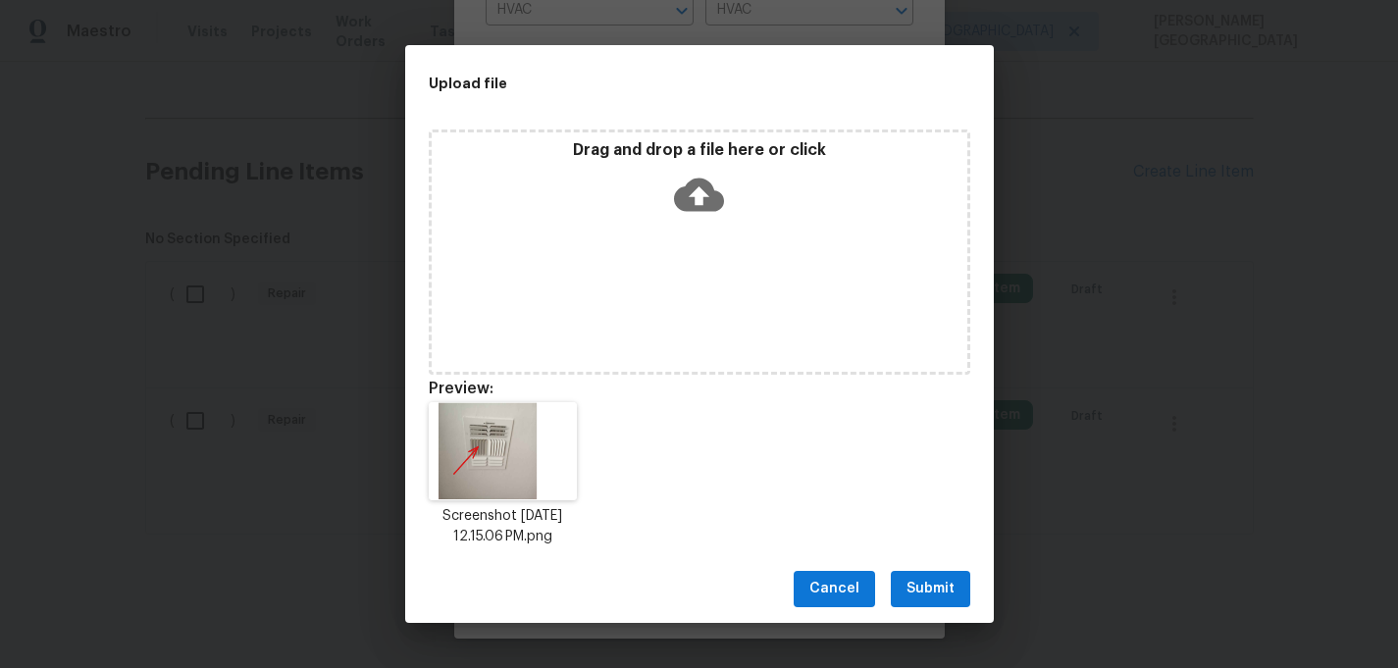
click at [929, 592] on span "Submit" at bounding box center [931, 589] width 48 height 25
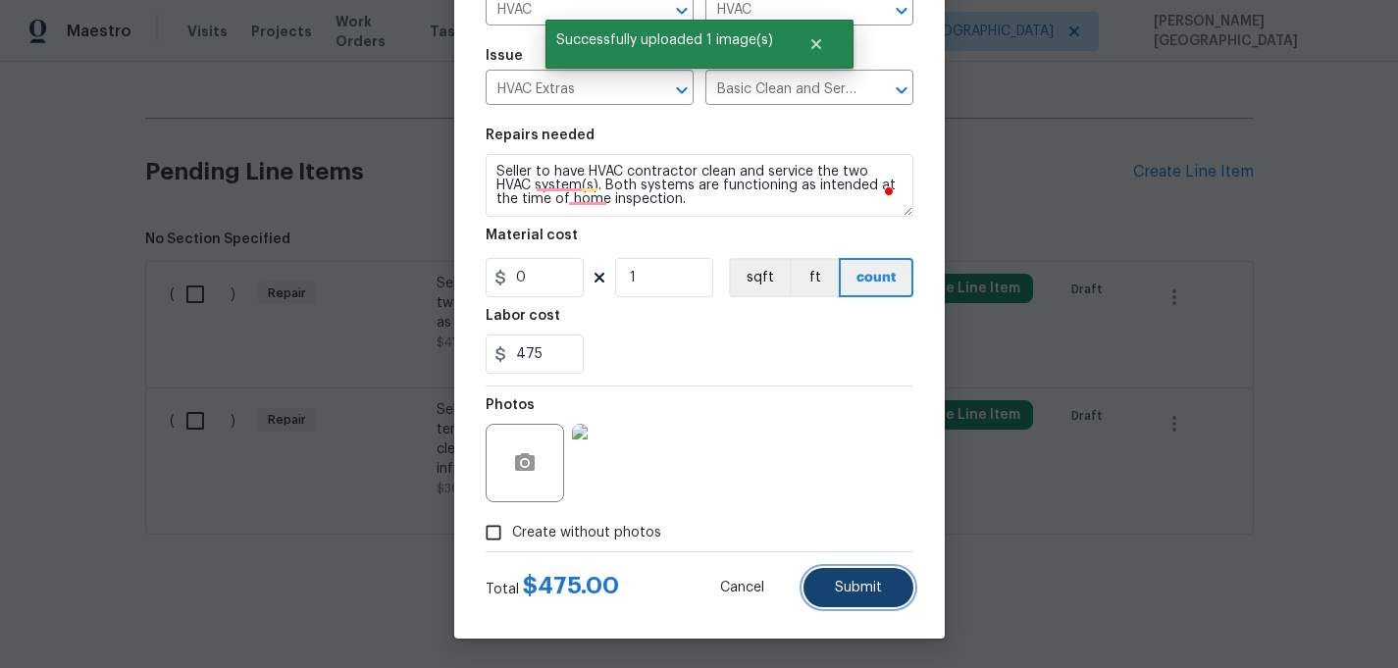
click at [865, 582] on span "Submit" at bounding box center [858, 588] width 47 height 15
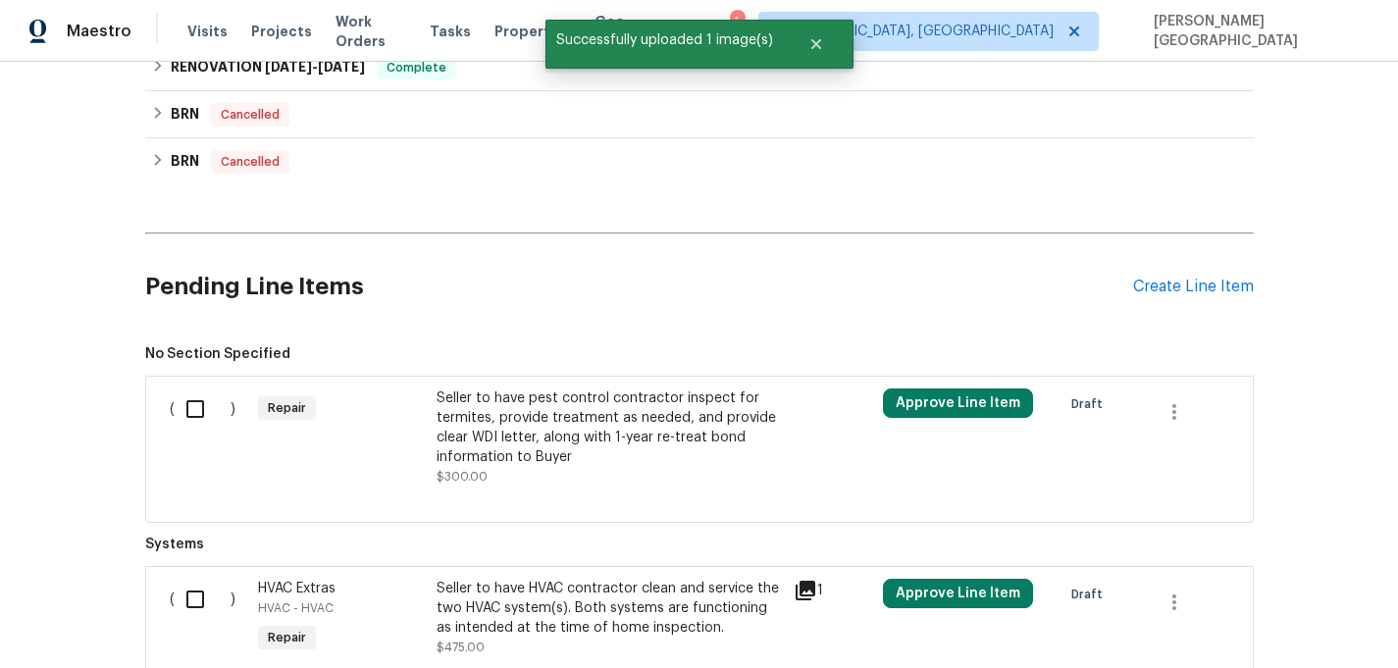
scroll to position [834, 0]
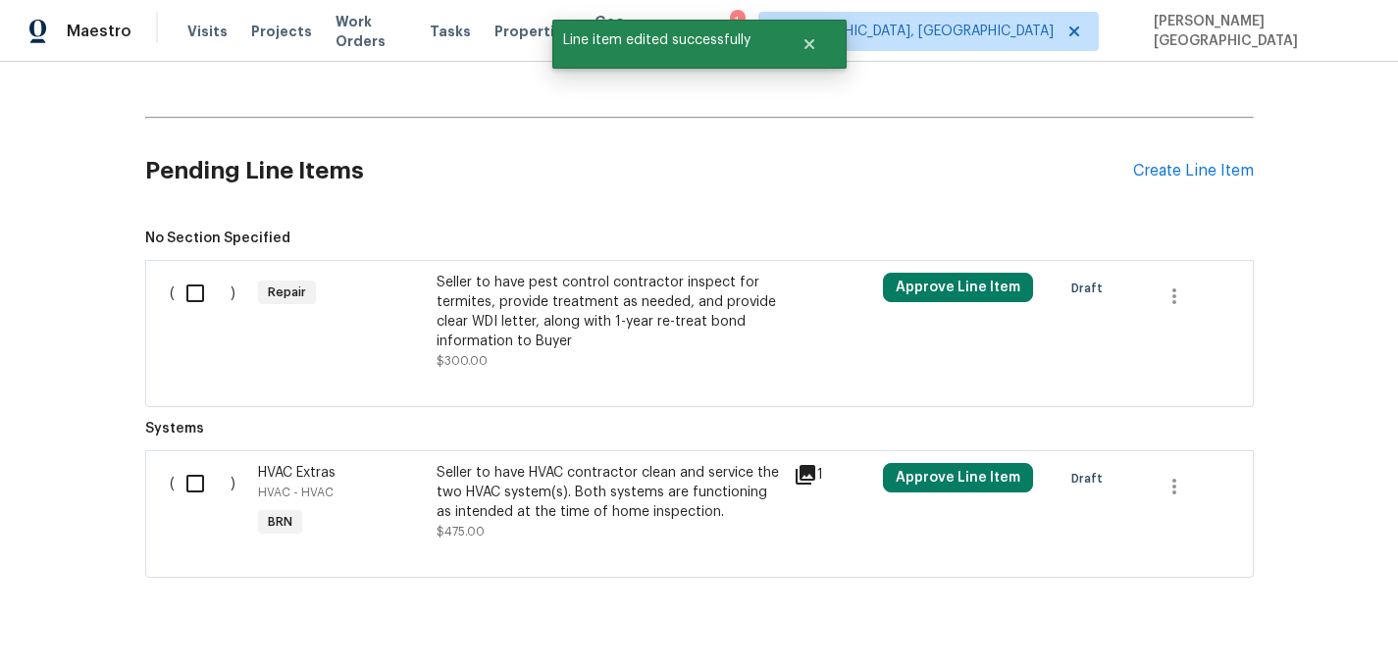
click at [578, 338] on div "Seller to have pest control contractor inspect for termites, provide treatment …" at bounding box center [609, 312] width 345 height 78
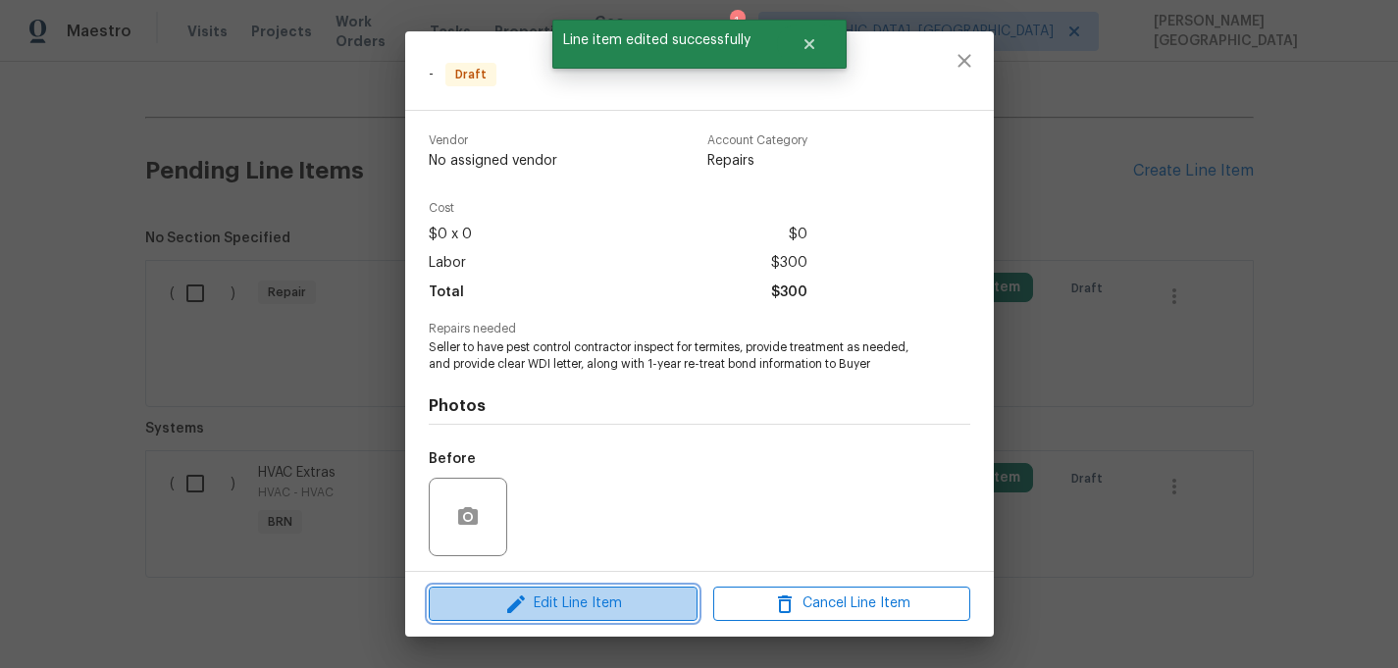
click at [567, 599] on span "Edit Line Item" at bounding box center [563, 604] width 257 height 25
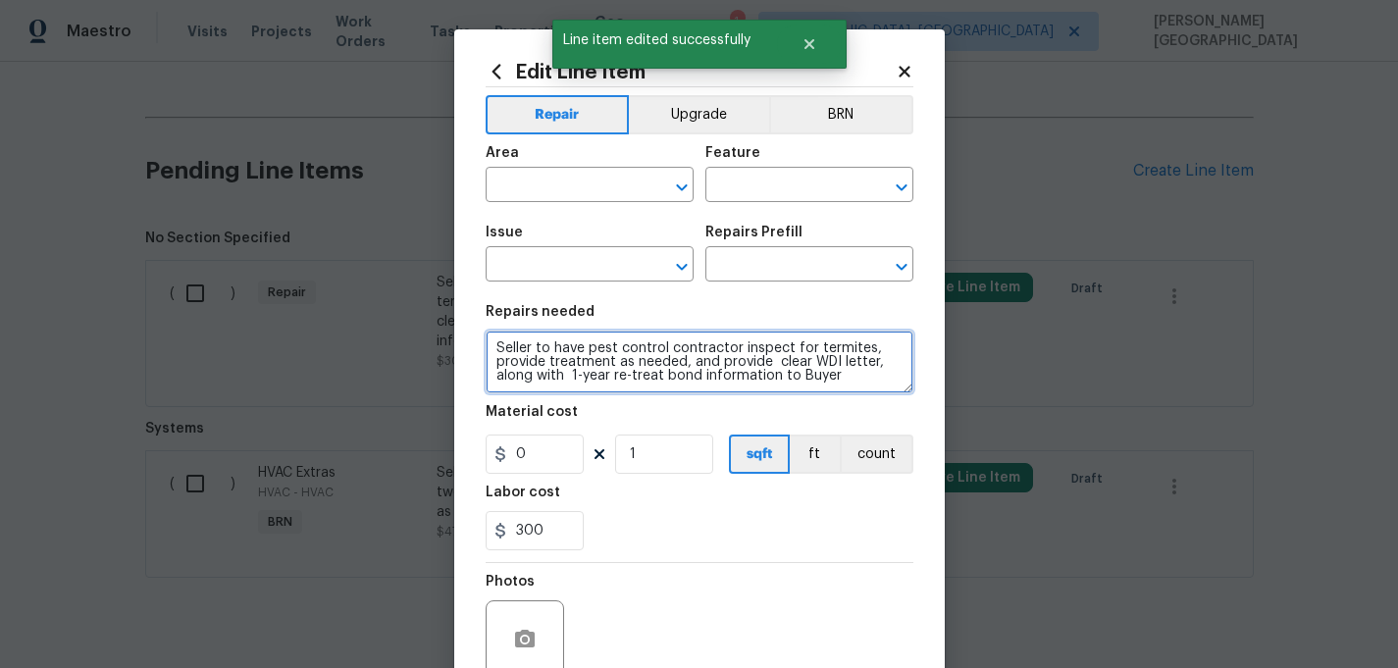
click at [616, 366] on textarea "Seller to have pest control contractor inspect for termites, provide treatment …" at bounding box center [700, 362] width 428 height 63
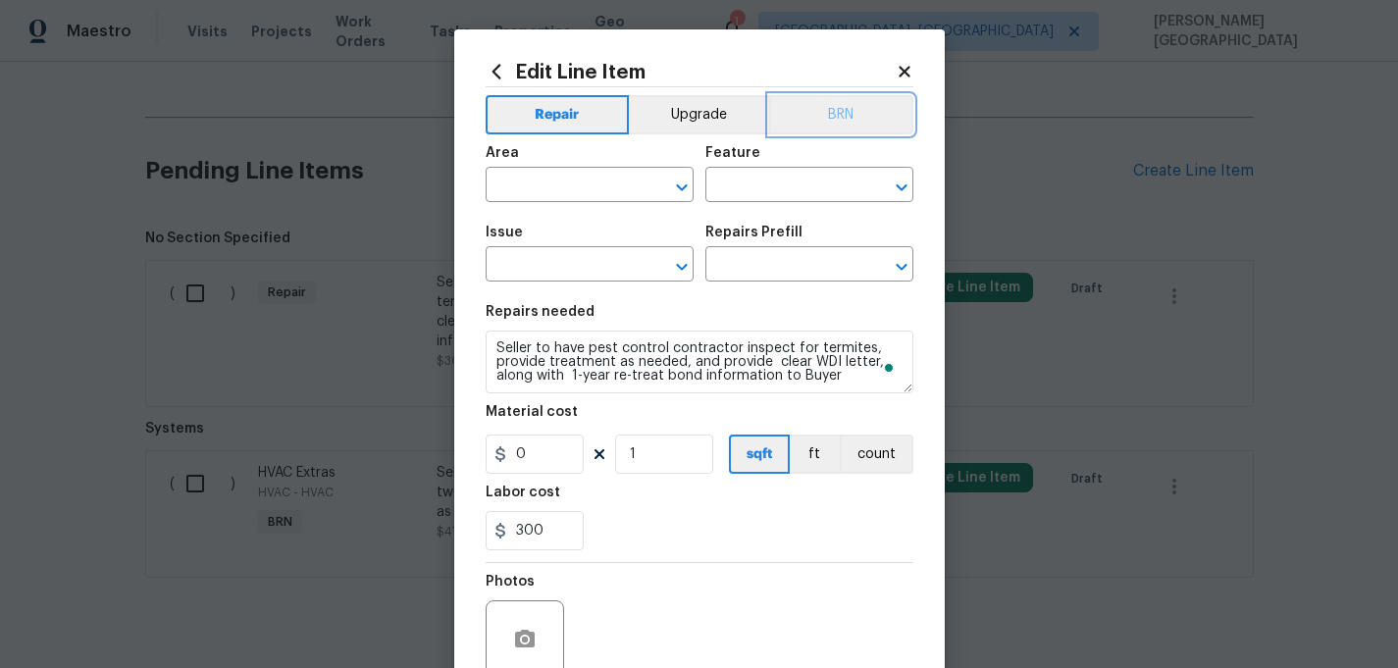
click at [837, 119] on button "BRN" at bounding box center [841, 114] width 144 height 39
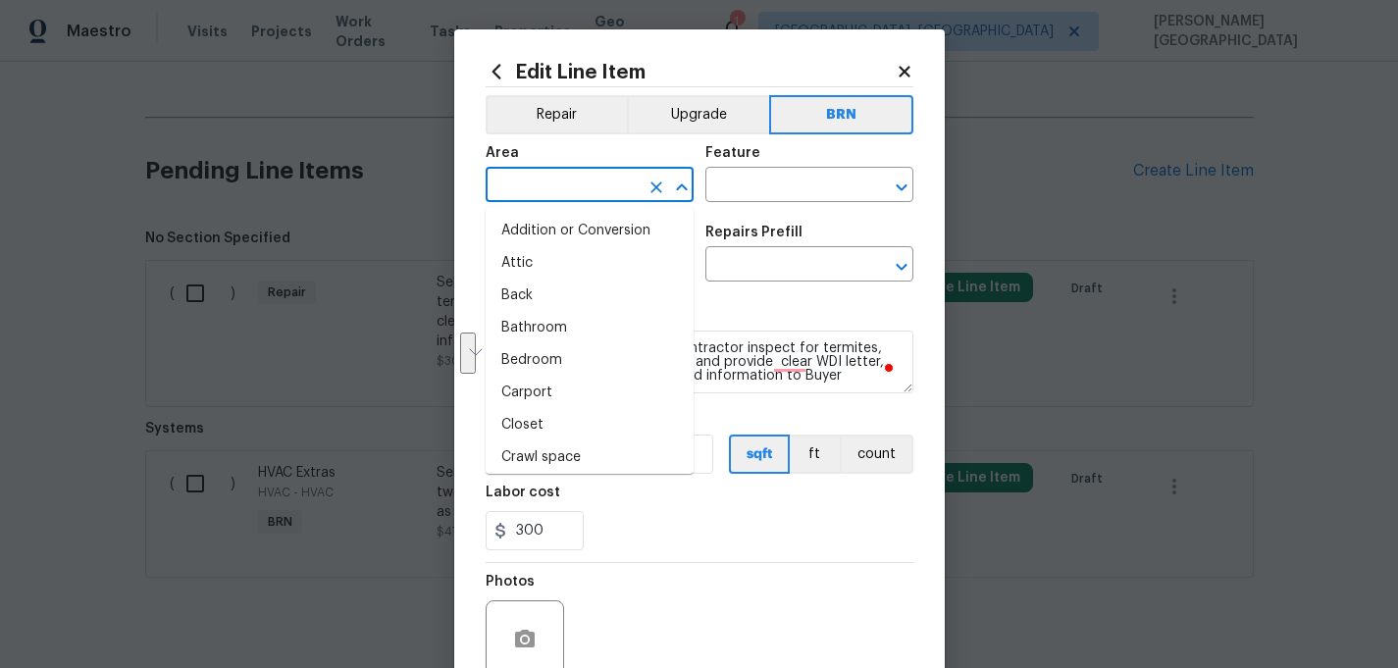
click at [587, 184] on input "text" at bounding box center [562, 187] width 153 height 30
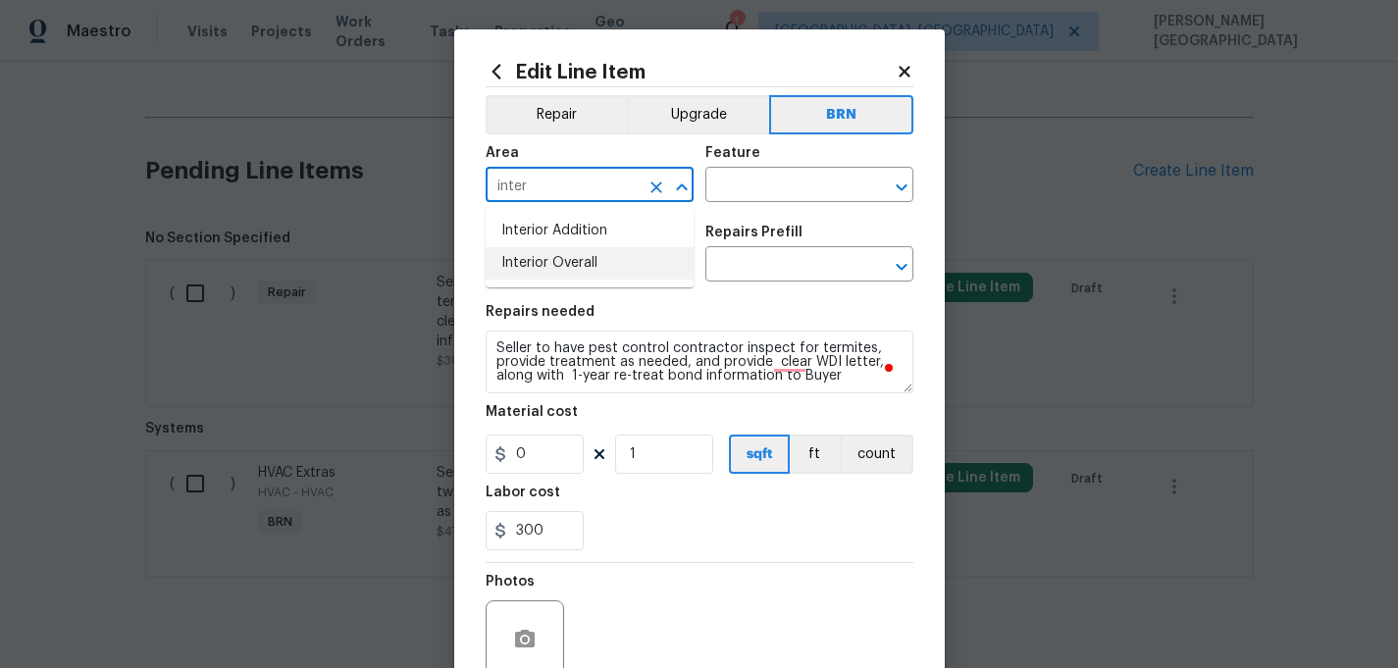
click at [591, 268] on li "Interior Overall" at bounding box center [590, 263] width 208 height 32
type input "Interior Overall"
click at [749, 186] on input "text" at bounding box center [781, 187] width 153 height 30
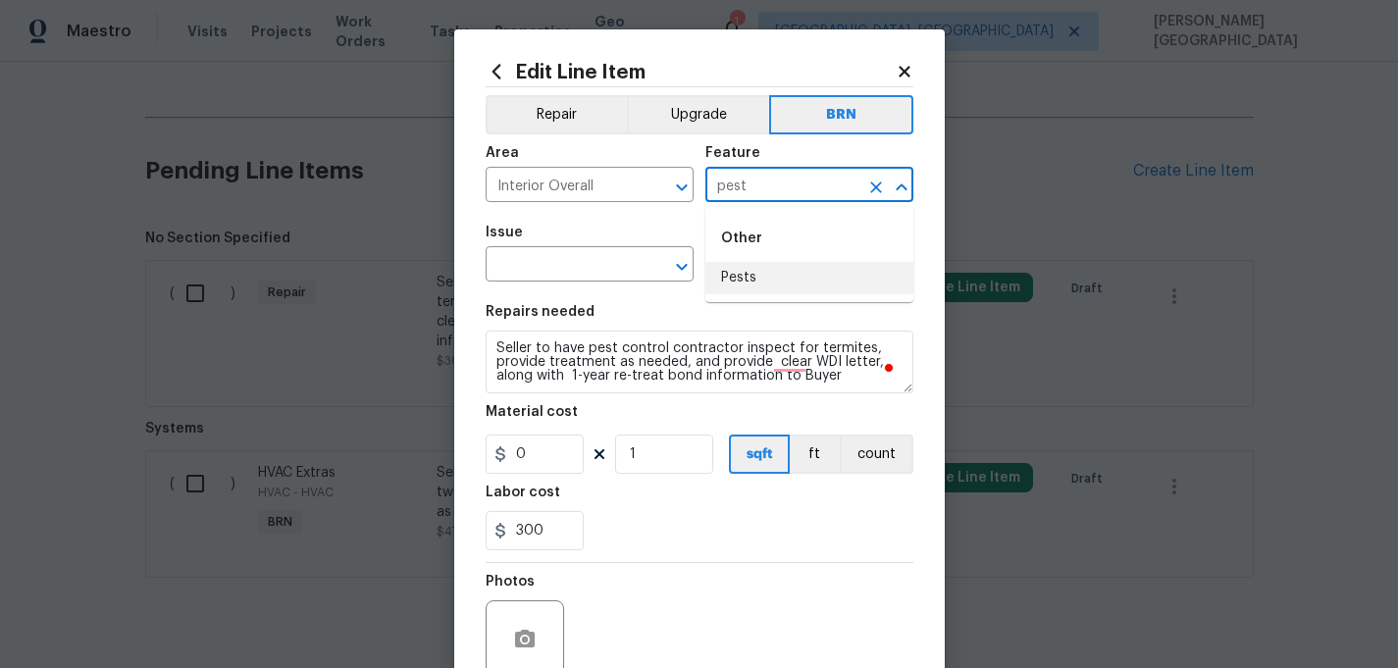
click at [762, 283] on li "Pests" at bounding box center [809, 278] width 208 height 32
type input "Pests"
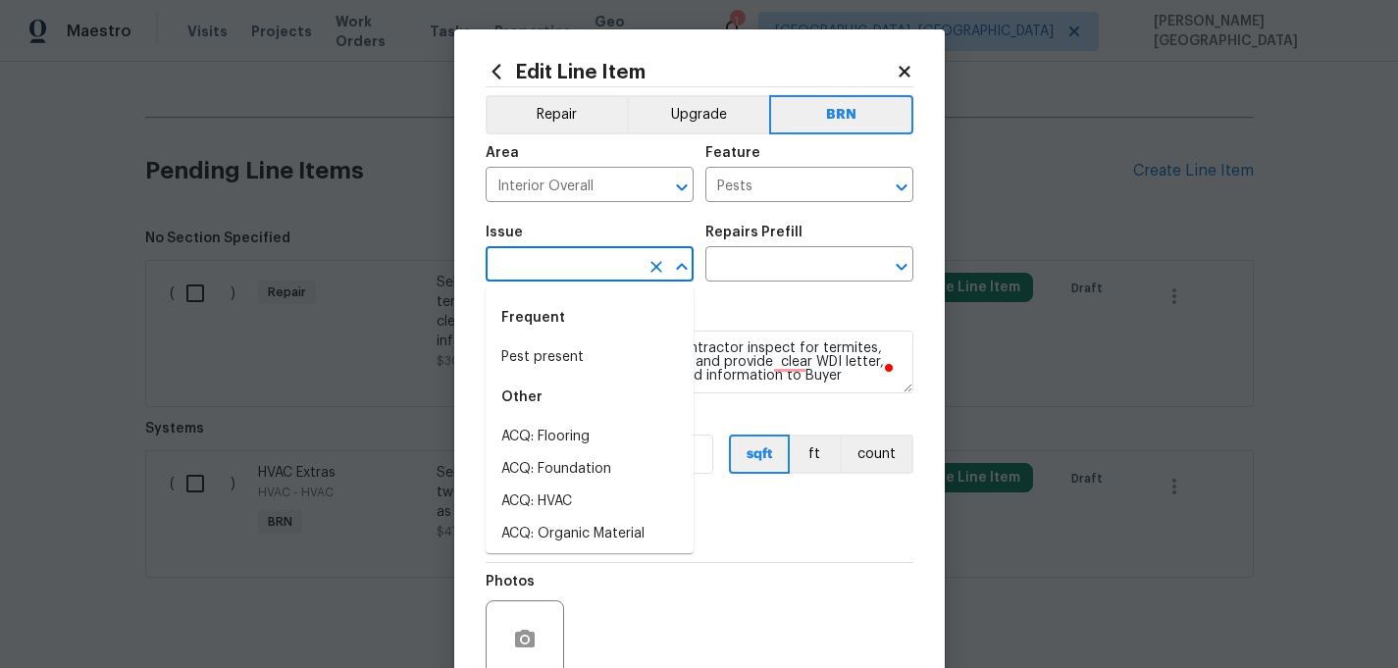
click at [528, 268] on input "text" at bounding box center [562, 266] width 153 height 30
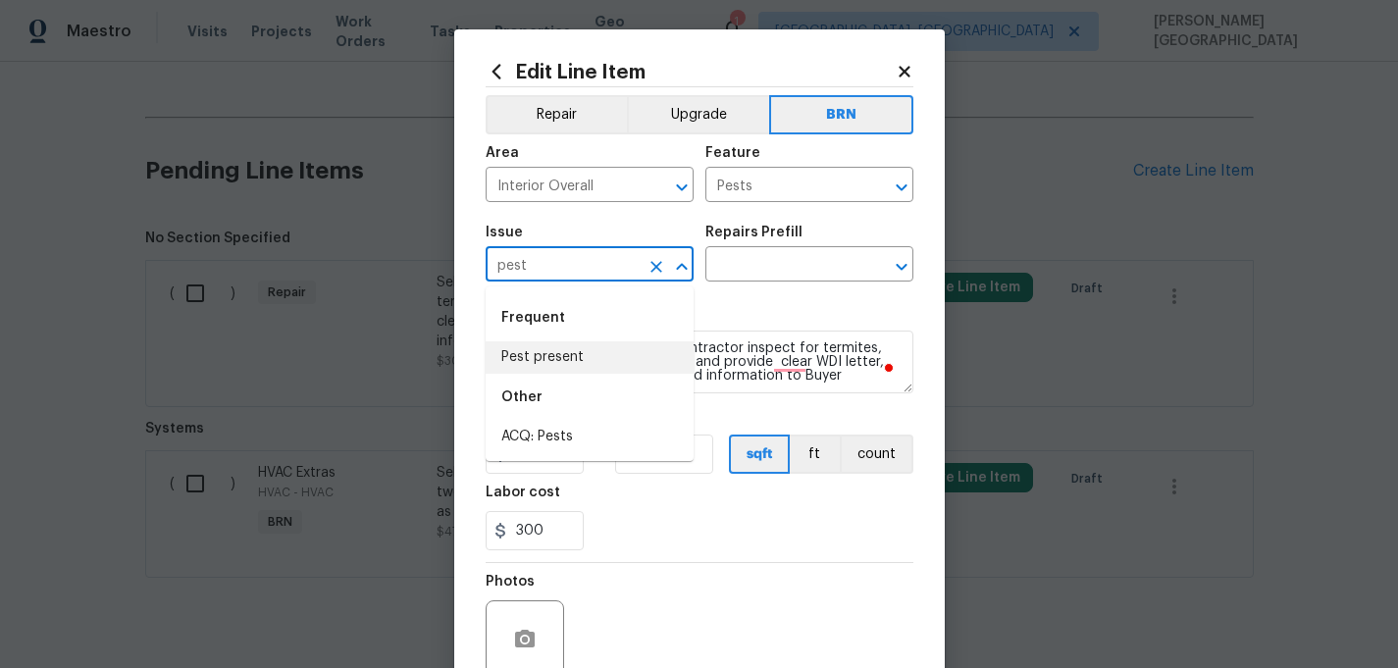
click at [564, 354] on li "Pest present" at bounding box center [590, 357] width 208 height 32
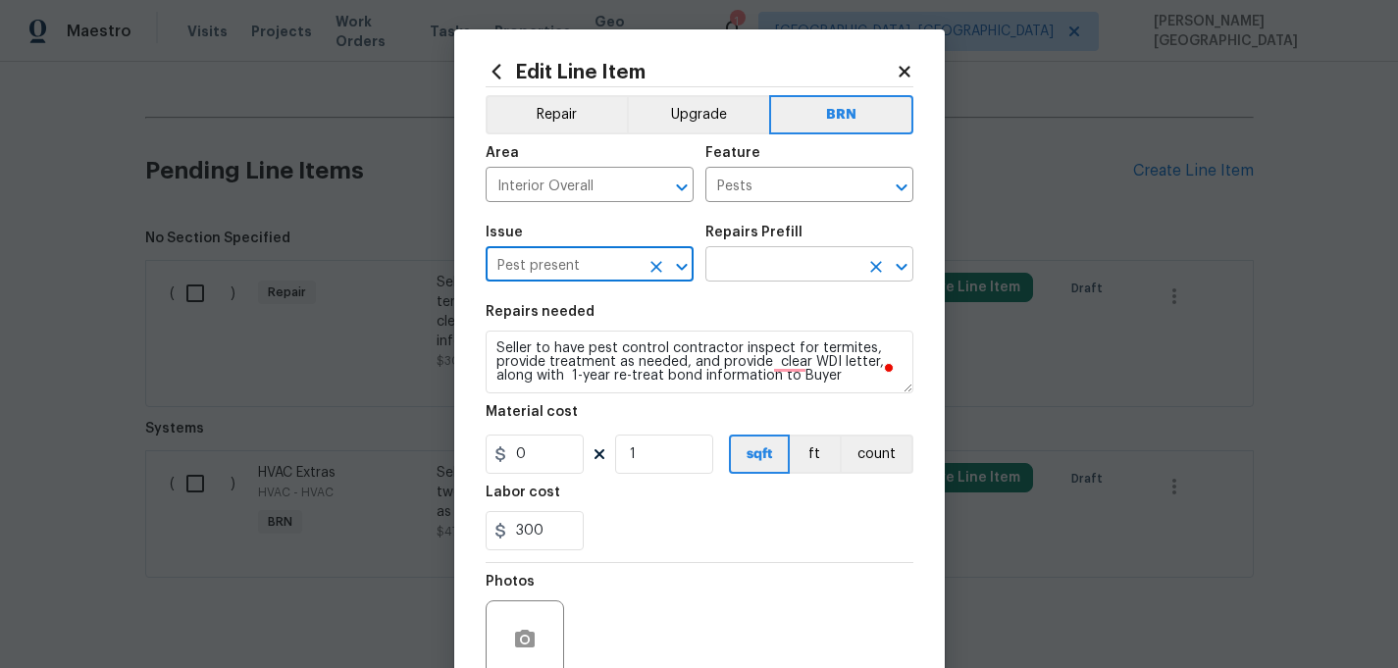
type input "Pest present"
click at [750, 256] on input "text" at bounding box center [781, 266] width 153 height 30
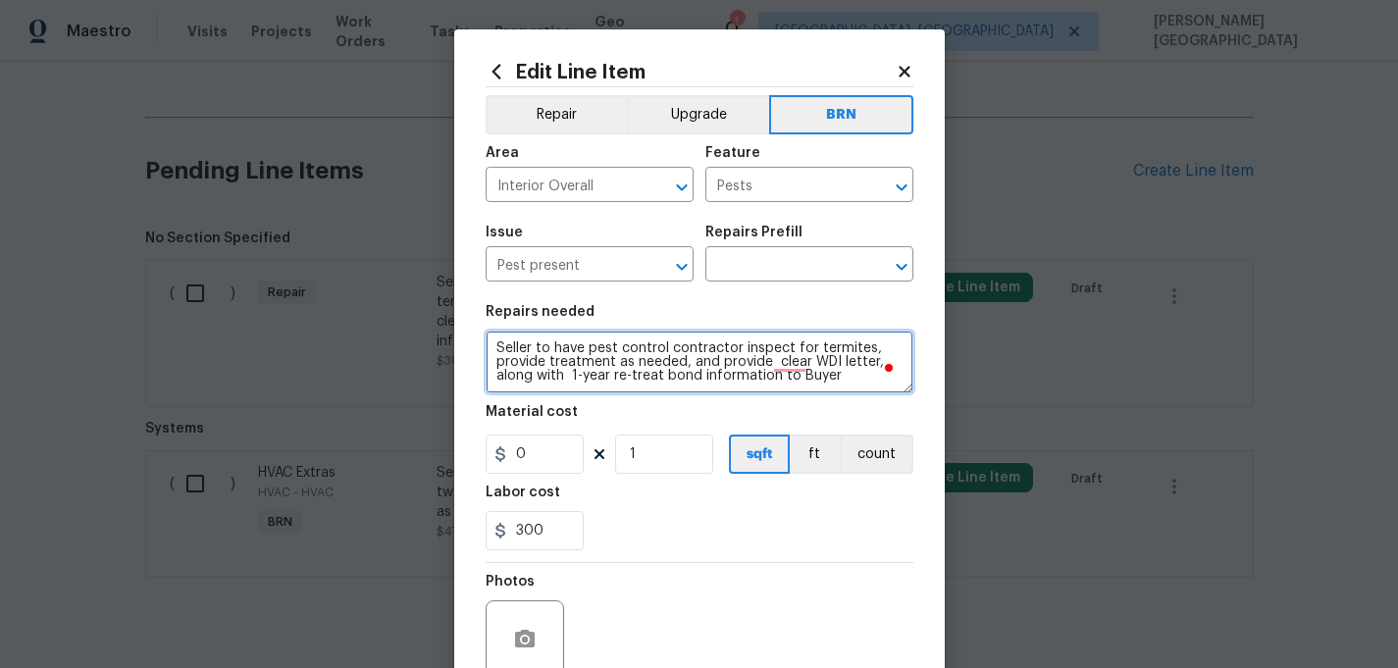
click at [588, 360] on textarea "Seller to have pest control contractor inspect for termites, provide treatment …" at bounding box center [700, 362] width 428 height 63
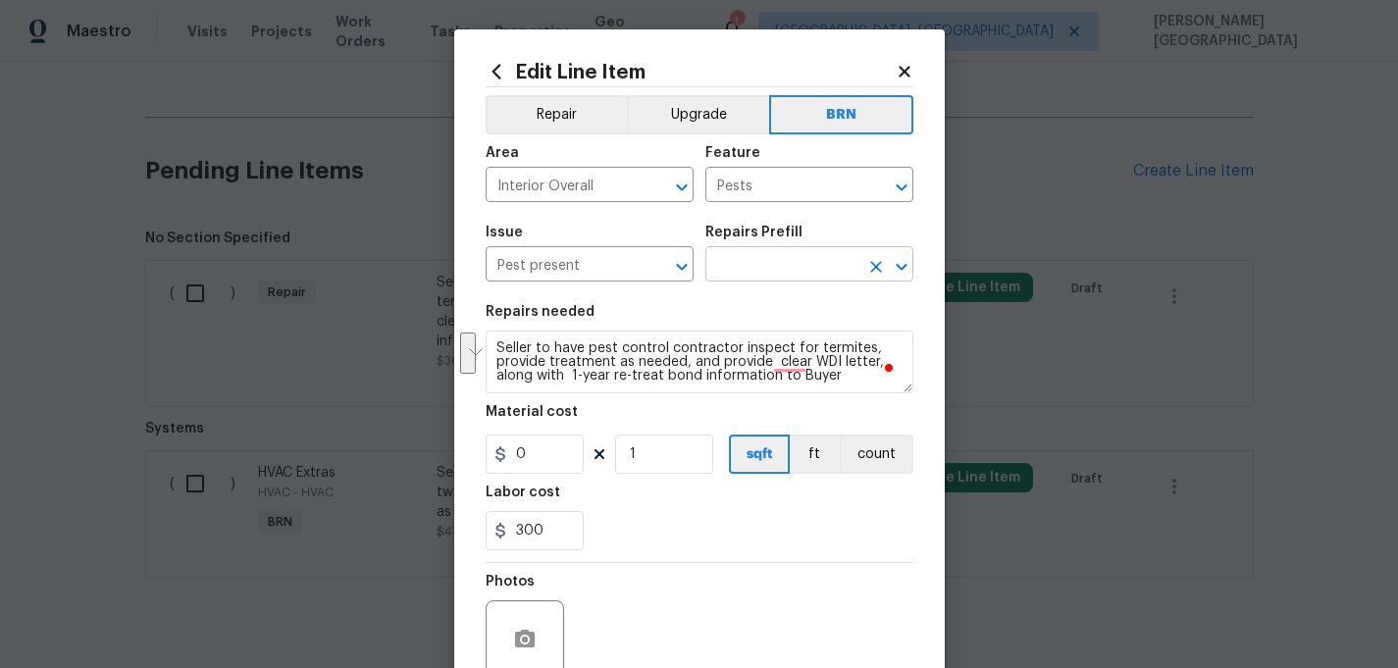
click at [751, 268] on input "text" at bounding box center [781, 266] width 153 height 30
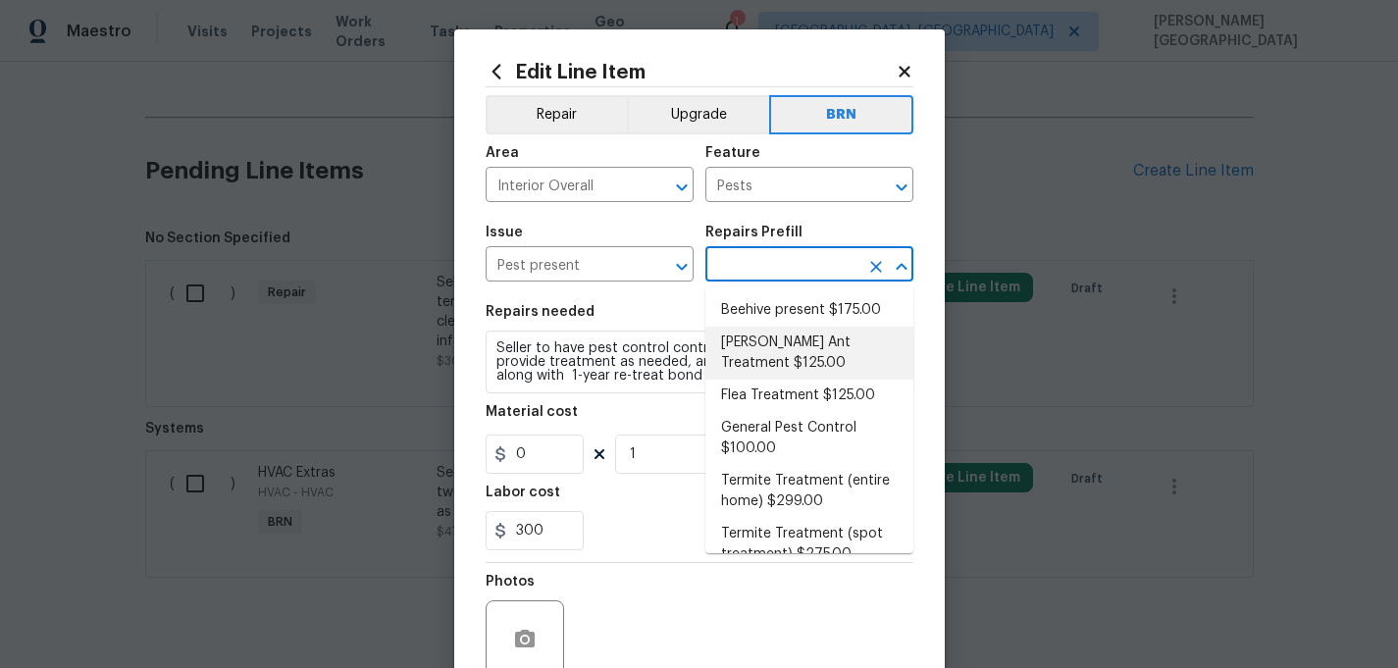
click at [761, 344] on li "Carpenter Ant Treatment $125.00" at bounding box center [809, 353] width 208 height 53
type input "Carpenter Ant Treatment $125.00"
type textarea "Treat for active carpenter ant infestation and provide a clear WDI report"
type input "125"
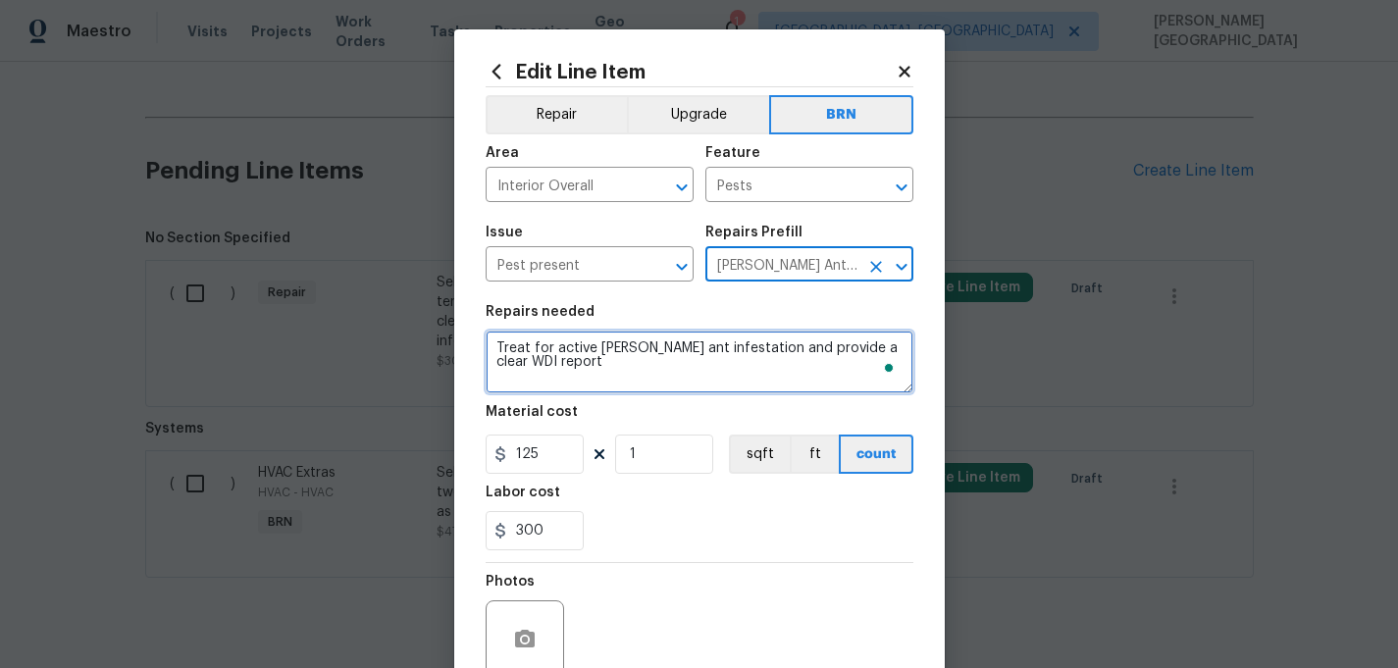
click at [628, 342] on textarea "Treat for active carpenter ant infestation and provide a clear WDI report" at bounding box center [700, 362] width 428 height 63
paste textarea "Seller to have pest control contractor inspect for termites, provide treatment …"
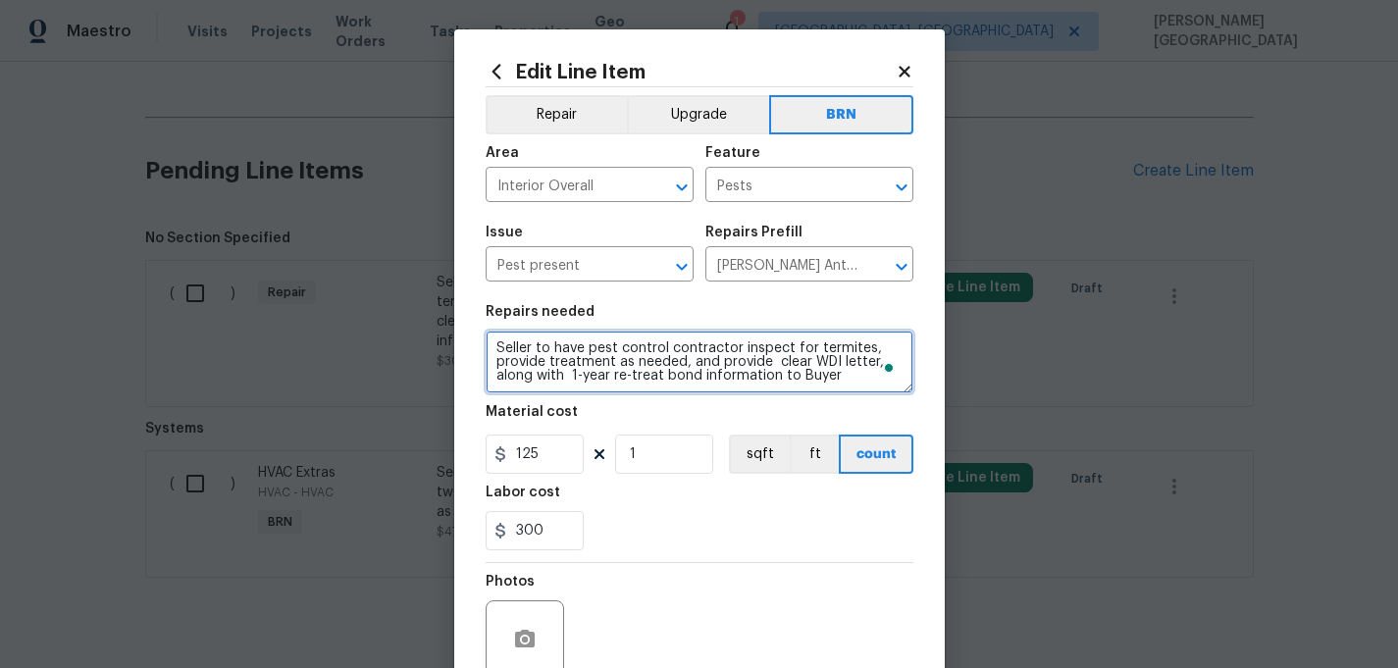
type textarea "Seller to have pest control contractor inspect for termites, provide treatment …"
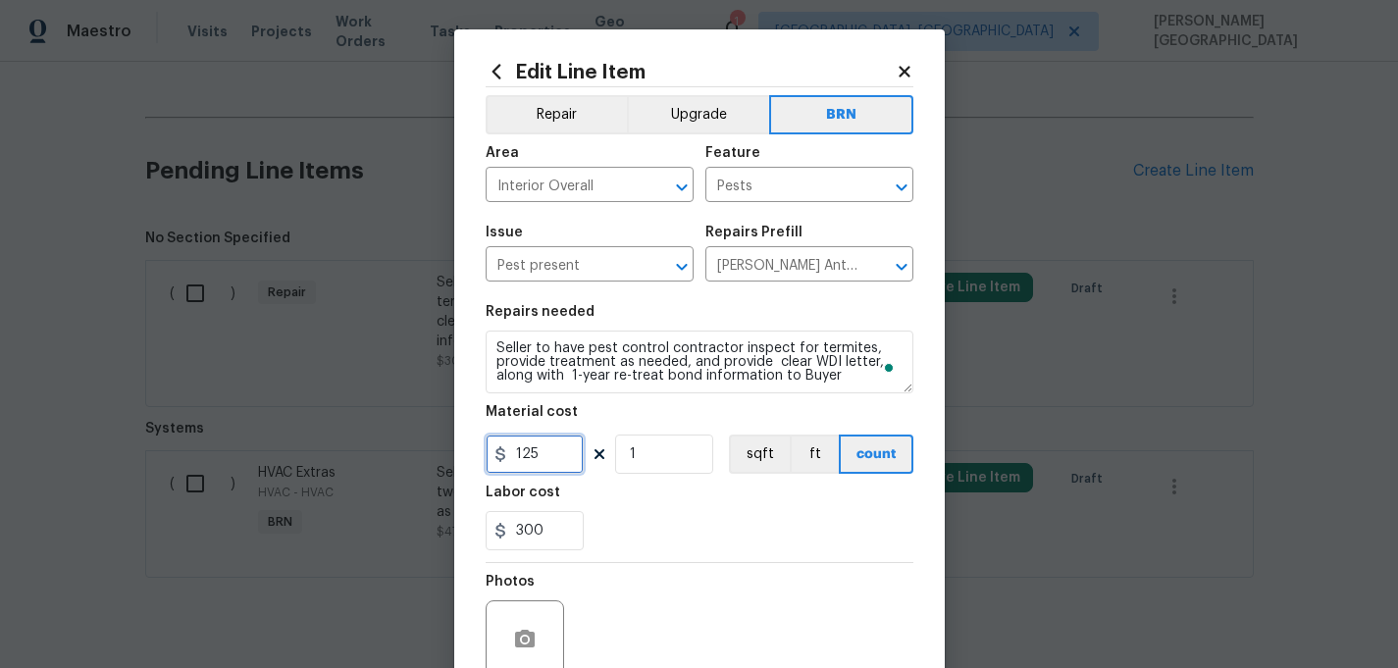
click at [539, 447] on input "125" at bounding box center [535, 454] width 98 height 39
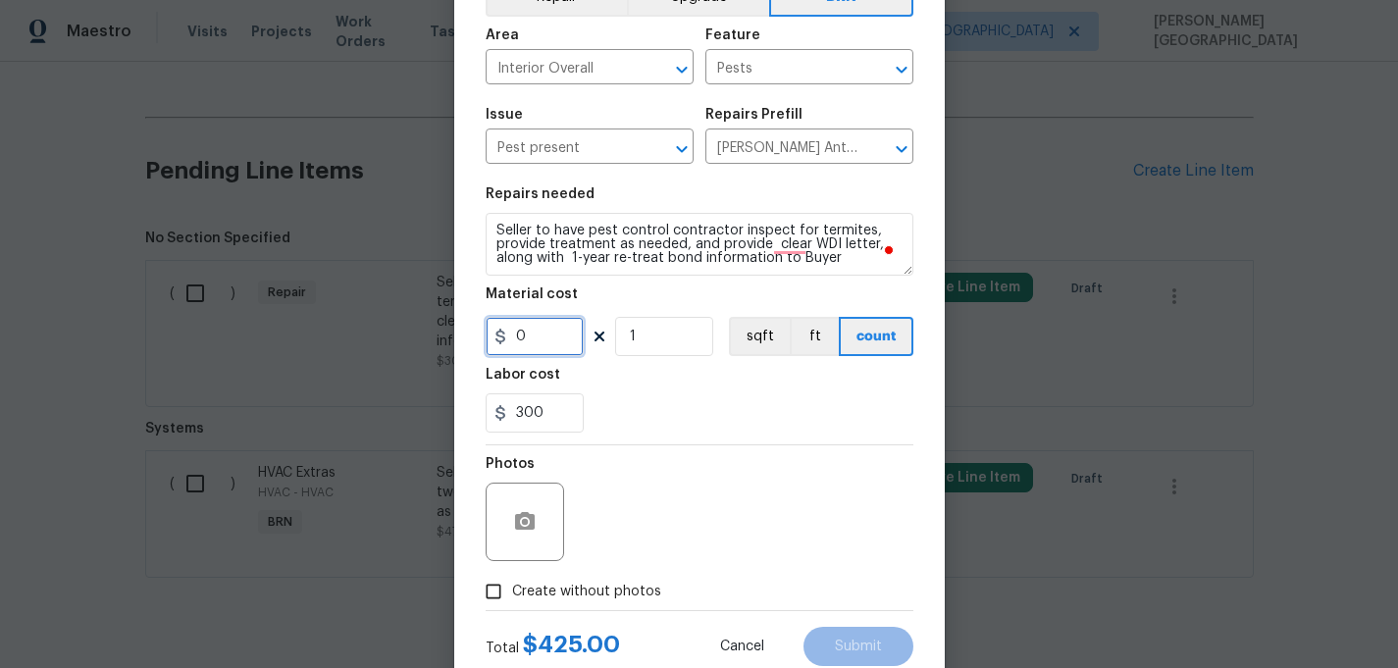
scroll to position [178, 0]
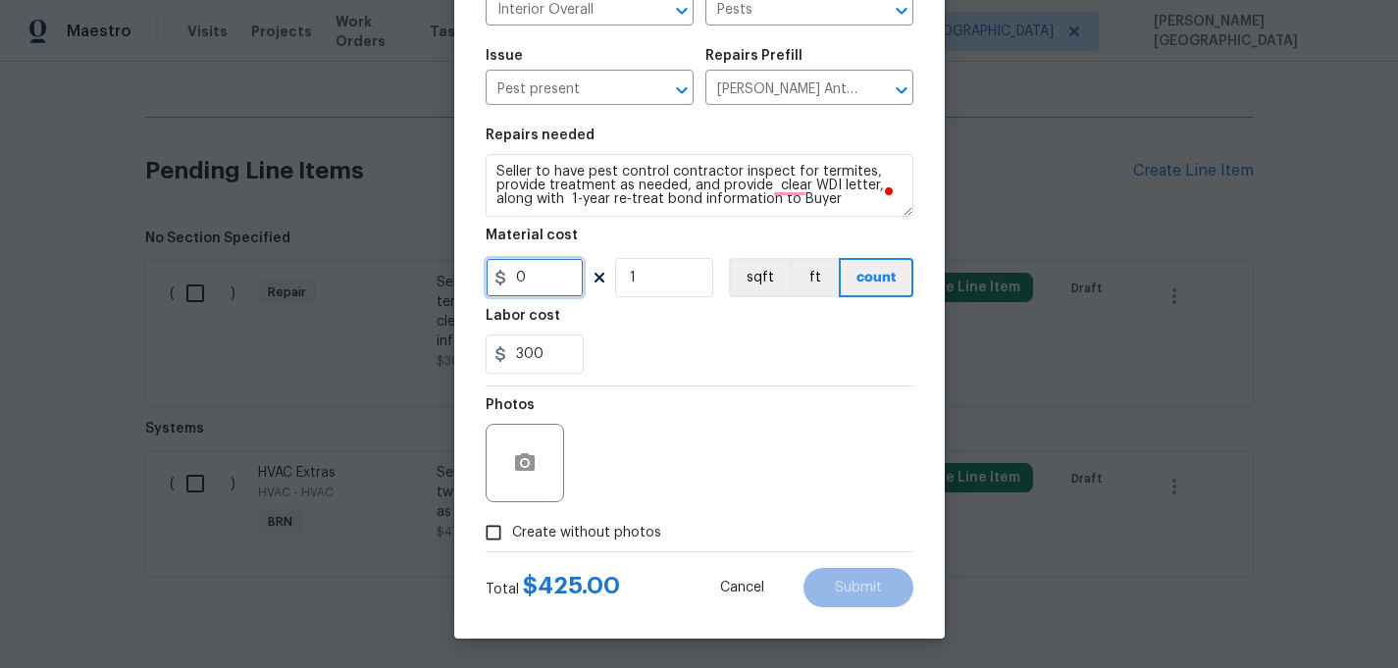
type input "0"
click at [561, 520] on label "Create without photos" at bounding box center [568, 532] width 186 height 37
click at [512, 520] on input "Create without photos" at bounding box center [493, 532] width 37 height 37
checkbox input "true"
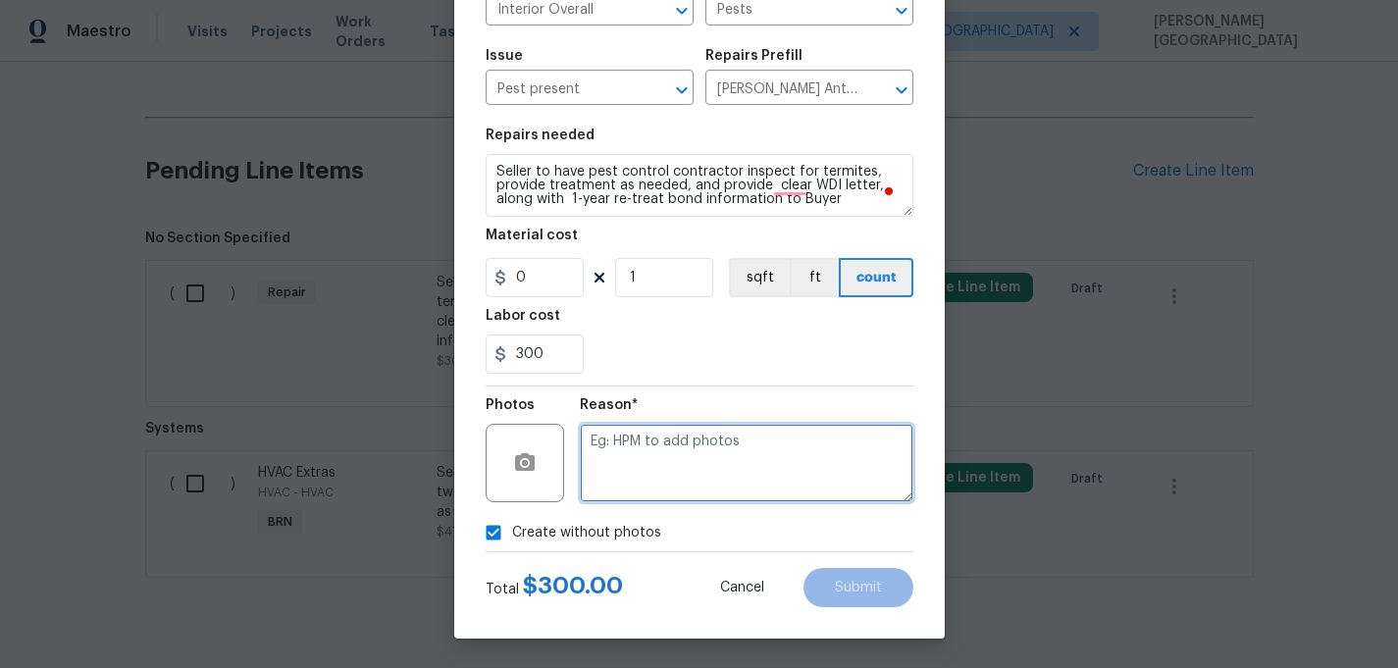
click at [611, 481] on textarea at bounding box center [747, 463] width 334 height 78
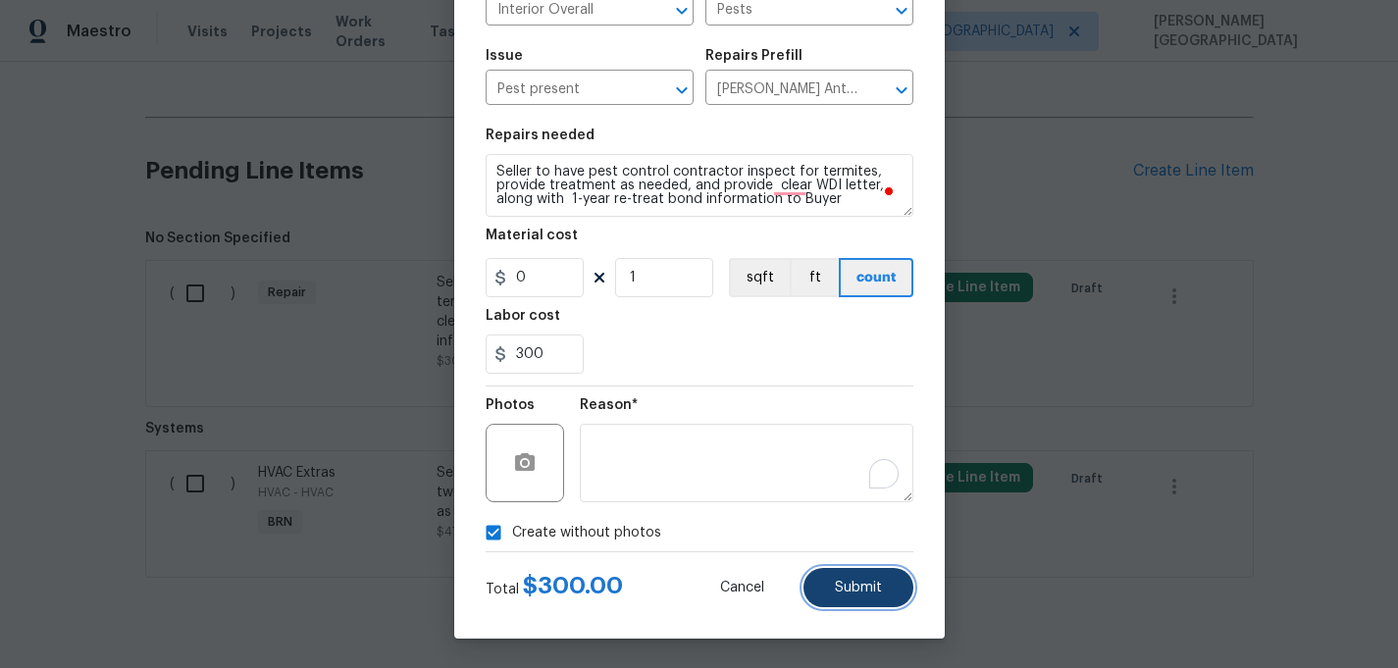
click at [847, 577] on button "Submit" at bounding box center [859, 587] width 110 height 39
